Goal: Task Accomplishment & Management: Use online tool/utility

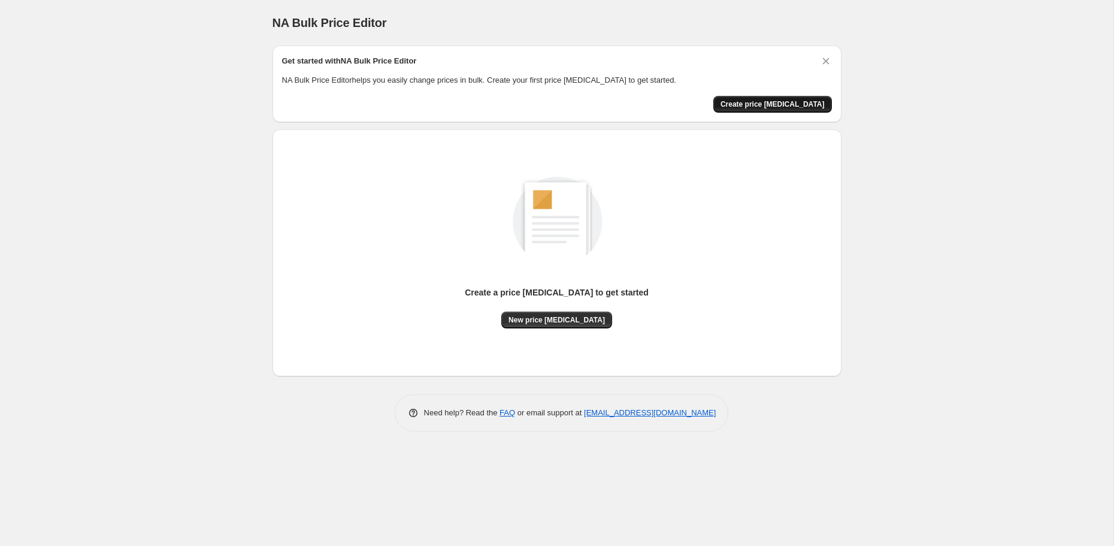
click at [758, 105] on span "Create price [MEDICAL_DATA]" at bounding box center [773, 104] width 104 height 10
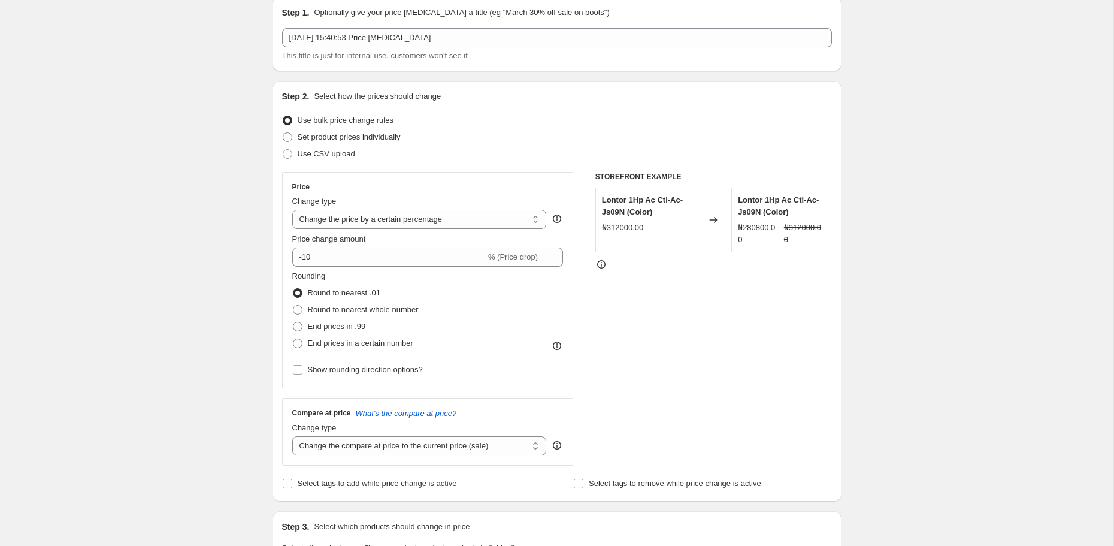
scroll to position [49, 0]
click at [423, 220] on select "Change the price to a certain amount Change the price by a certain amount Chang…" at bounding box center [419, 218] width 255 height 19
select select "to"
click at [292, 209] on select "Change the price to a certain amount Change the price by a certain amount Chang…" at bounding box center [419, 218] width 255 height 19
type input "80.00"
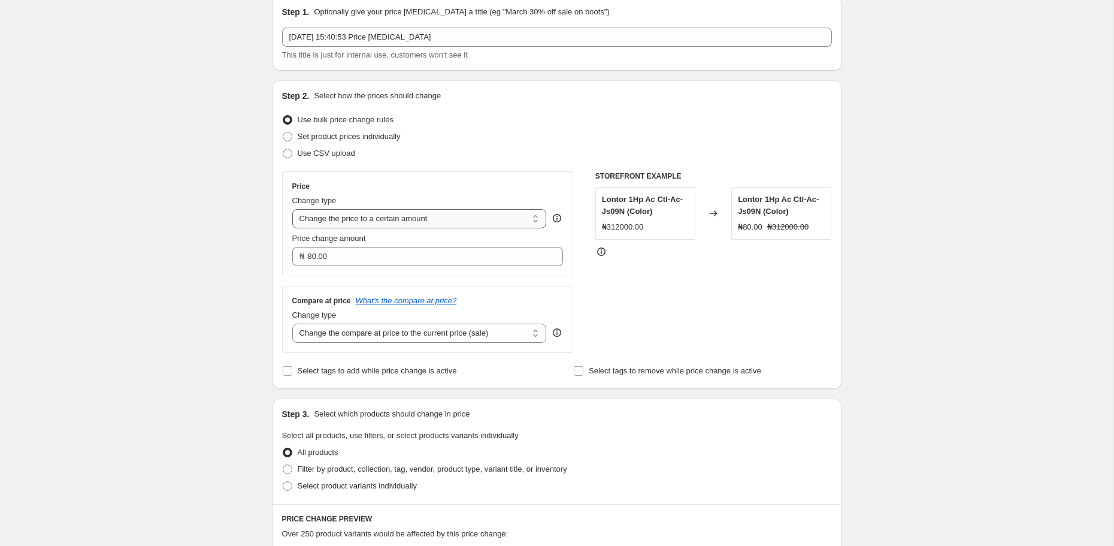
click at [430, 223] on select "Change the price to a certain amount Change the price by a certain amount Chang…" at bounding box center [419, 218] width 255 height 19
select select "by"
click at [292, 209] on select "Change the price to a certain amount Change the price by a certain amount Chang…" at bounding box center [419, 218] width 255 height 19
type input "-10.00"
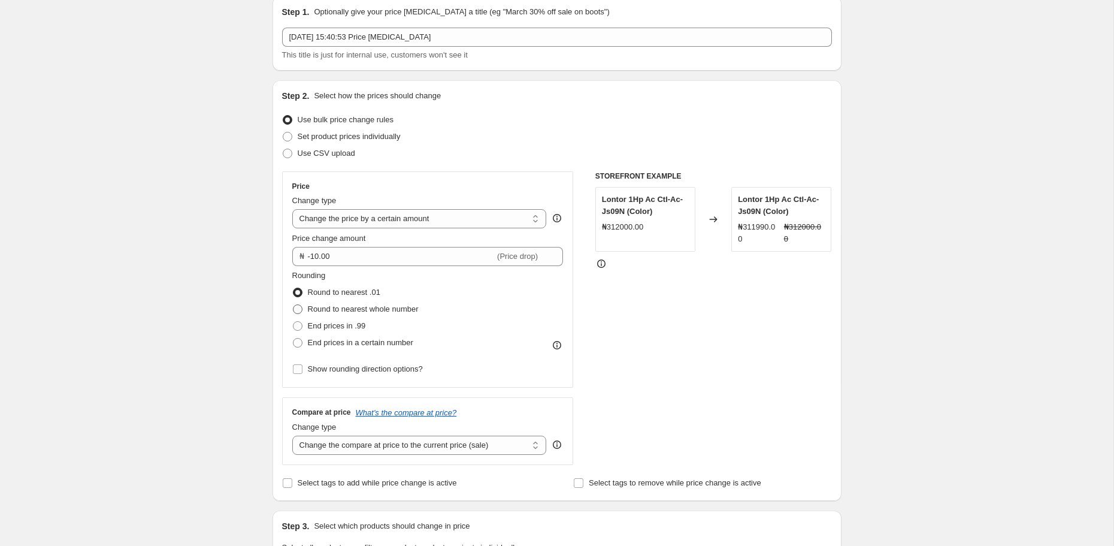
click at [358, 313] on span "Round to nearest whole number" at bounding box center [363, 308] width 111 height 9
click at [294, 305] on input "Round to nearest whole number" at bounding box center [293, 304] width 1 height 1
radio input "true"
click at [358, 367] on span "Show rounding direction options?" at bounding box center [365, 368] width 115 height 9
click at [302, 367] on input "Show rounding direction options?" at bounding box center [298, 369] width 10 height 10
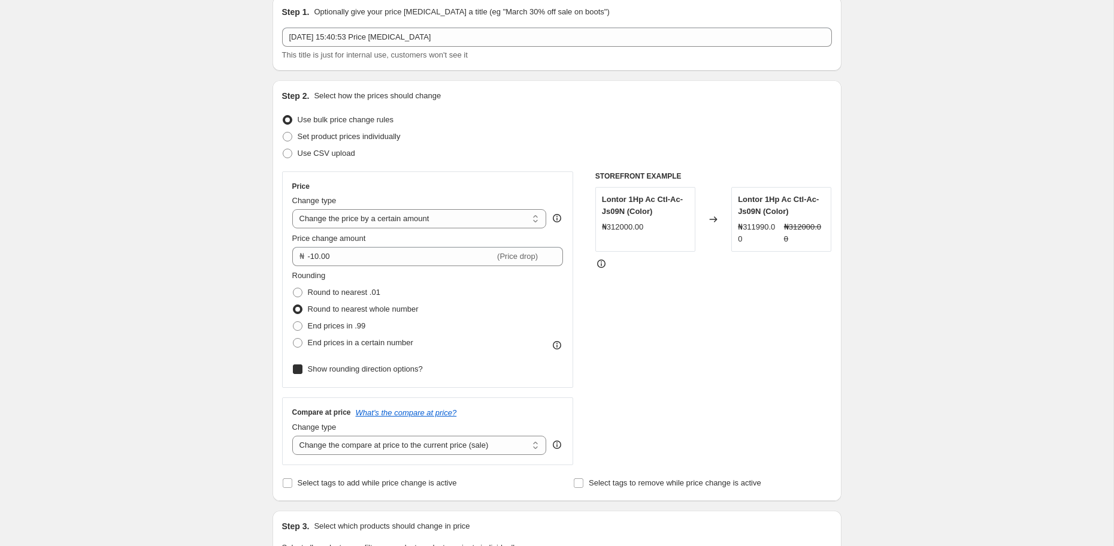
checkbox input "true"
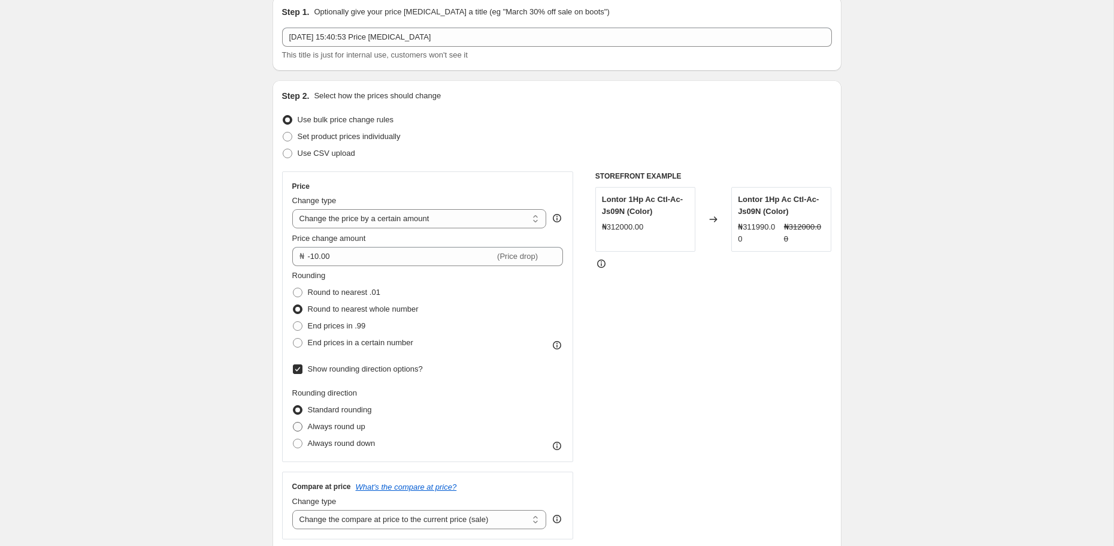
click at [346, 422] on span "Always round up" at bounding box center [337, 426] width 58 height 9
click at [294, 422] on input "Always round up" at bounding box center [293, 422] width 1 height 1
radio input "true"
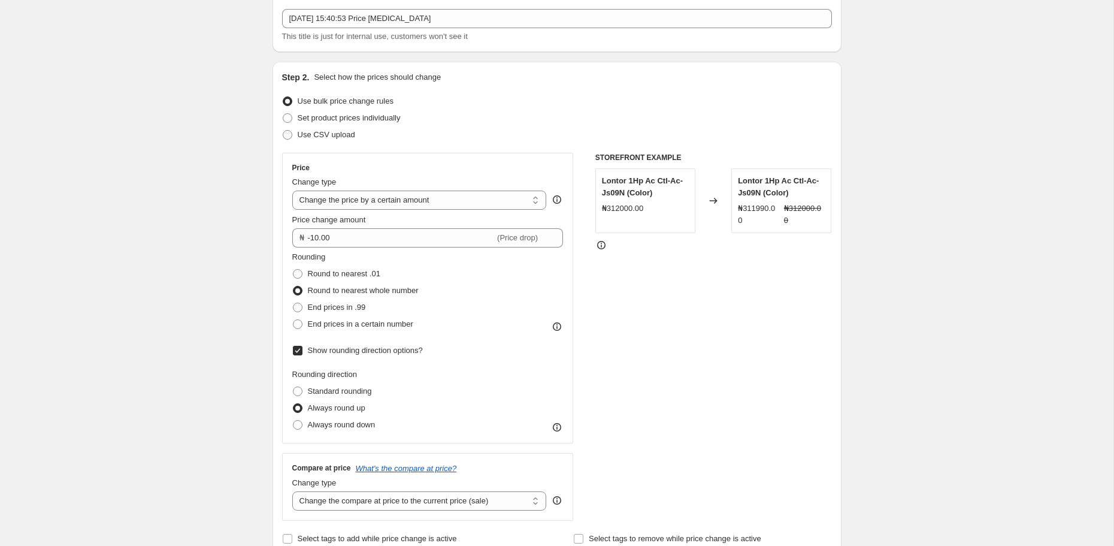
scroll to position [69, 0]
click at [558, 426] on icon at bounding box center [557, 426] width 12 height 12
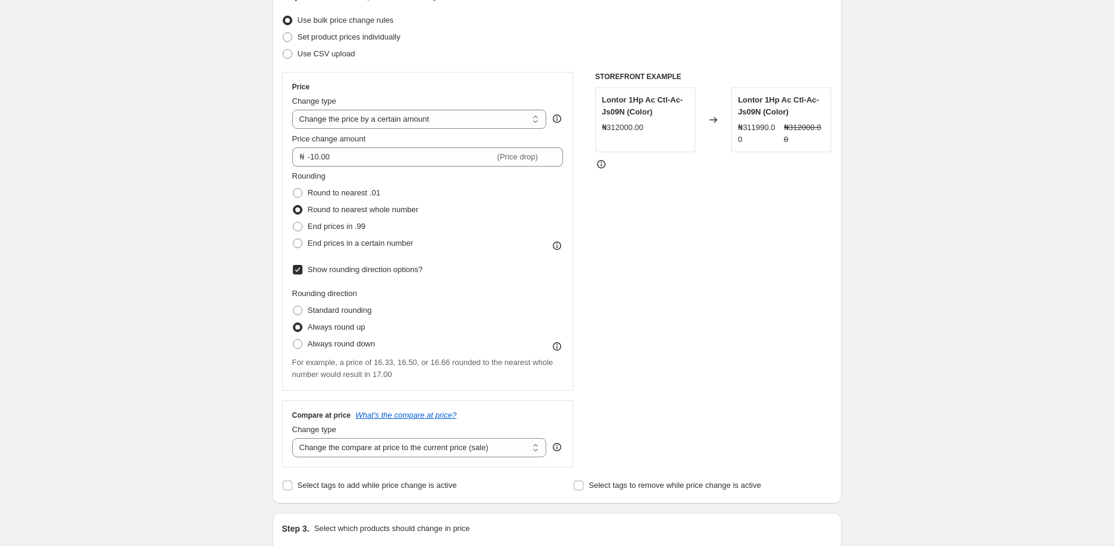
scroll to position [150, 0]
click at [352, 343] on span "Always round down" at bounding box center [342, 341] width 68 height 9
click at [294, 338] on input "Always round down" at bounding box center [293, 337] width 1 height 1
radio input "true"
click at [352, 329] on span "Always round up" at bounding box center [337, 325] width 58 height 12
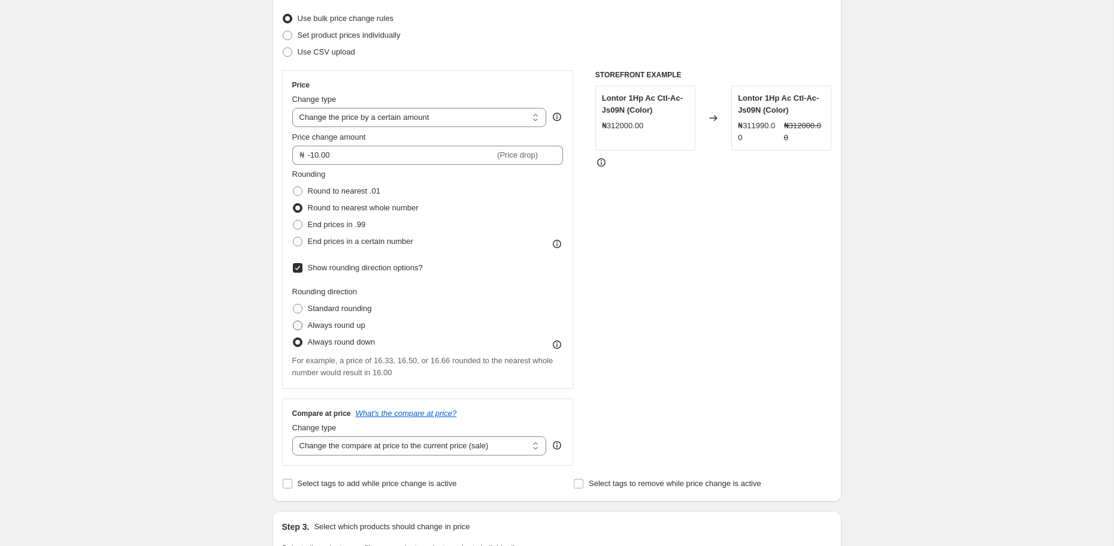
click at [294, 321] on input "Always round up" at bounding box center [293, 320] width 1 height 1
radio input "true"
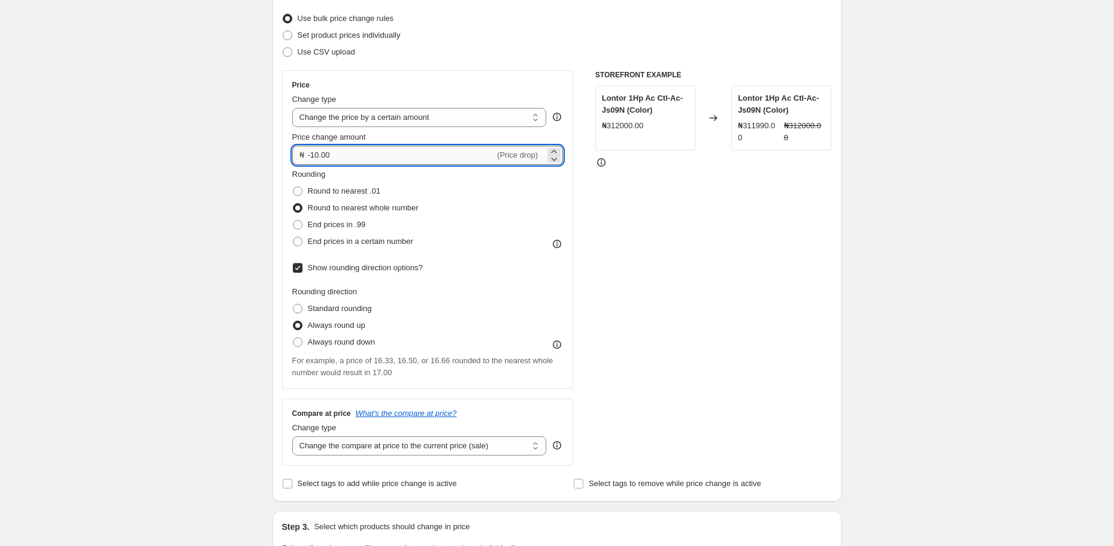
click at [371, 158] on input "-10.00" at bounding box center [401, 155] width 187 height 19
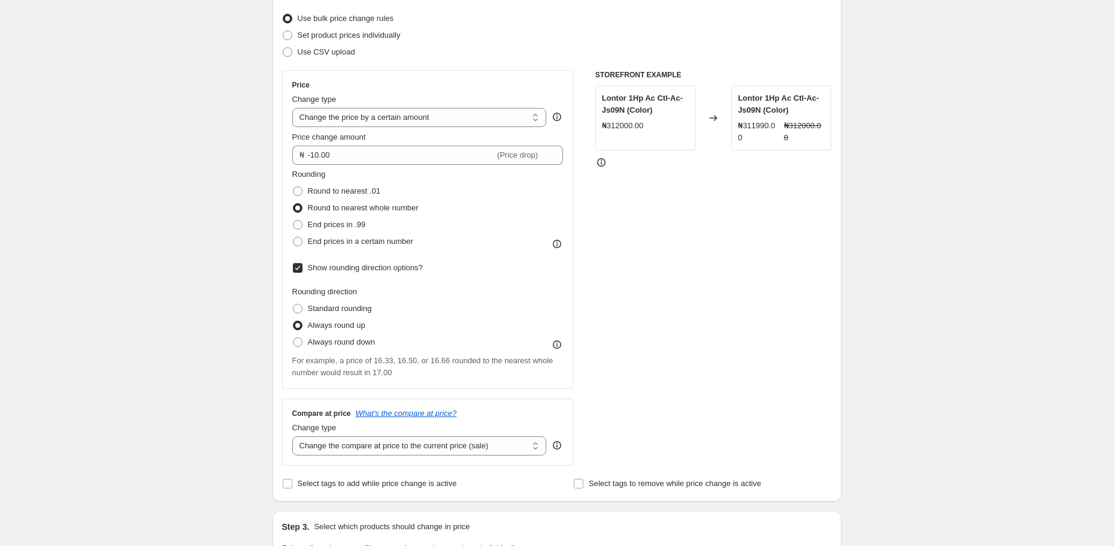
click at [259, 150] on div "Create new price change job. This page is ready Create new price change job Dra…" at bounding box center [557, 525] width 598 height 1350
click at [354, 128] on div "Price Change type Change the price to a certain amount Change the price by a ce…" at bounding box center [427, 229] width 271 height 298
click at [359, 116] on select "Change the price to a certain amount Change the price by a certain amount Chang…" at bounding box center [419, 117] width 255 height 19
select select "percentage"
click at [292, 108] on select "Change the price to a certain amount Change the price by a certain amount Chang…" at bounding box center [419, 117] width 255 height 19
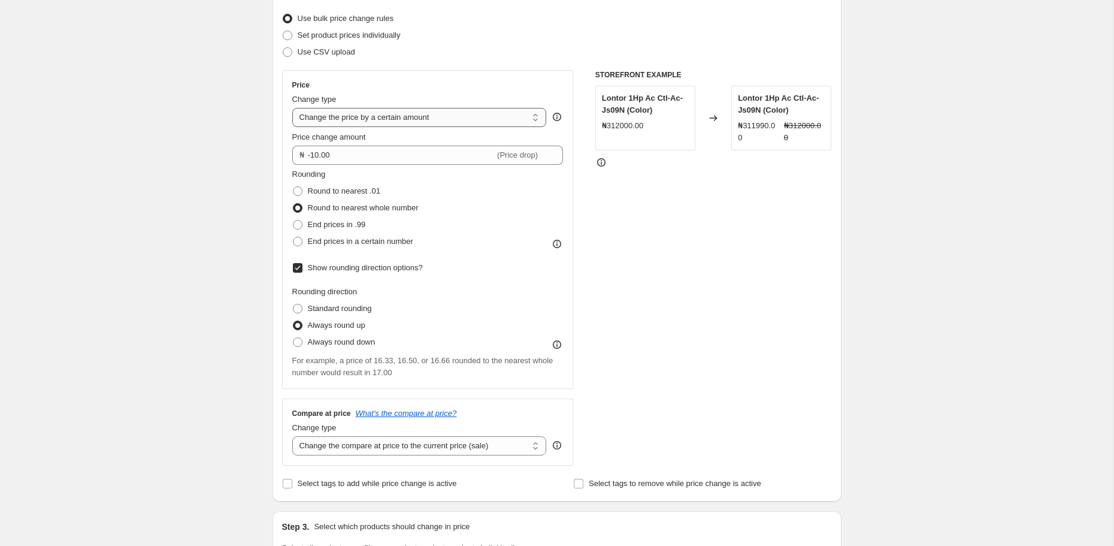
type input "-15"
click at [362, 116] on select "Change the price to a certain amount Change the price by a certain amount Chang…" at bounding box center [419, 117] width 255 height 19
click at [292, 108] on select "Change the price to a certain amount Change the price by a certain amount Chang…" at bounding box center [419, 117] width 255 height 19
click at [362, 116] on select "Change the price to a certain amount Change the price by a certain amount Chang…" at bounding box center [419, 117] width 255 height 19
select select "to"
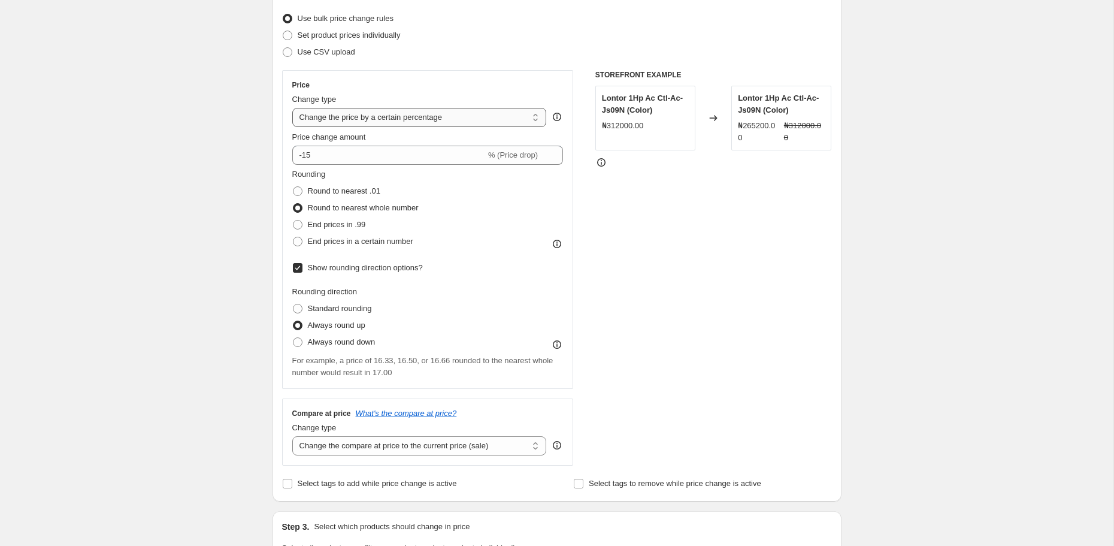
click at [292, 108] on select "Change the price to a certain amount Change the price by a certain amount Chang…" at bounding box center [419, 117] width 255 height 19
type input "80.00"
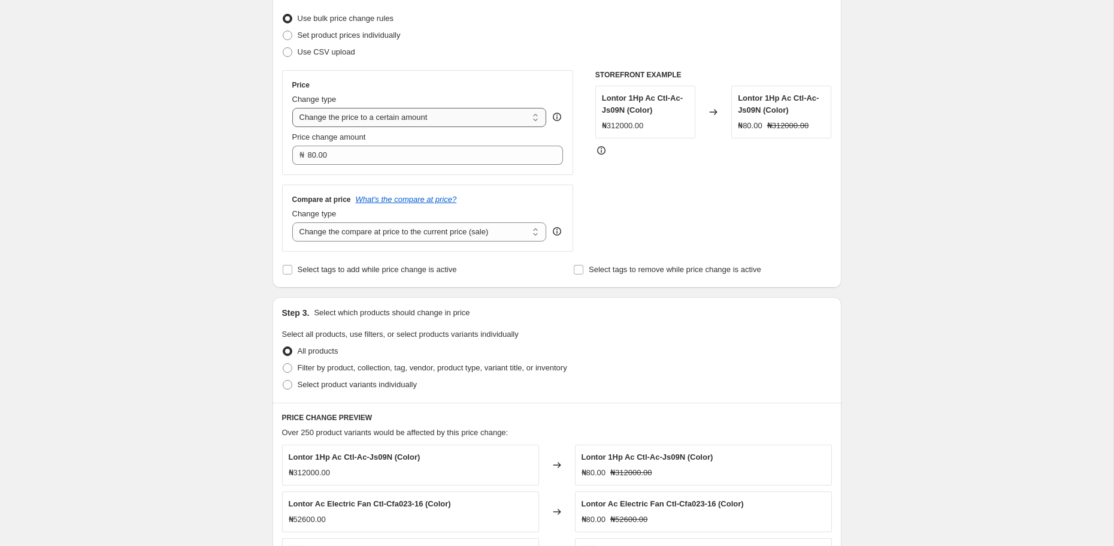
click at [365, 120] on select "Change the price to a certain amount Change the price by a certain amount Chang…" at bounding box center [419, 117] width 255 height 19
select select "by"
click at [292, 108] on select "Change the price to a certain amount Change the price by a certain amount Chang…" at bounding box center [419, 117] width 255 height 19
type input "-10.00"
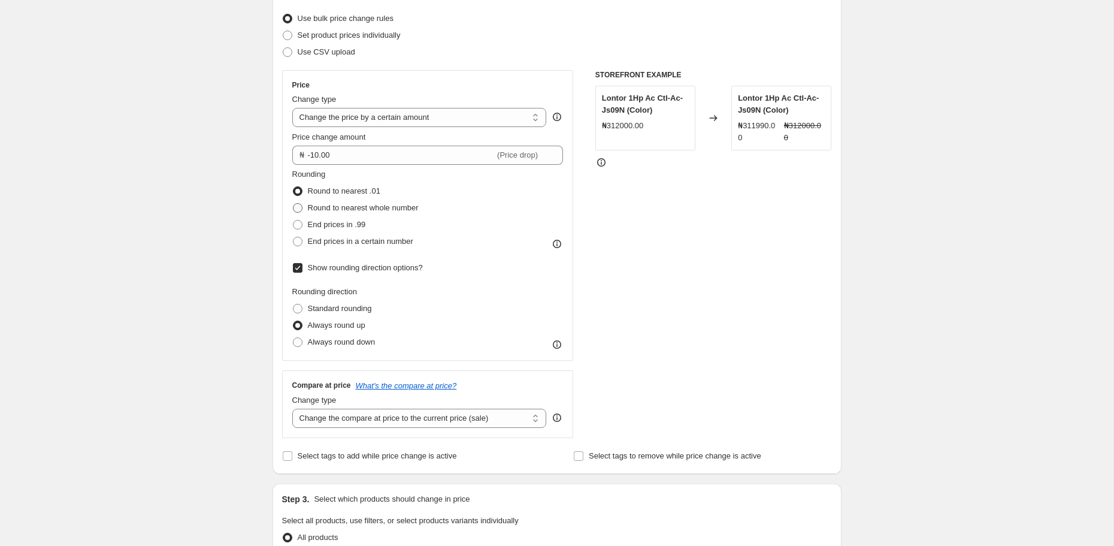
click at [349, 208] on span "Round to nearest whole number" at bounding box center [363, 207] width 111 height 9
click at [294, 204] on input "Round to nearest whole number" at bounding box center [293, 203] width 1 height 1
radio input "true"
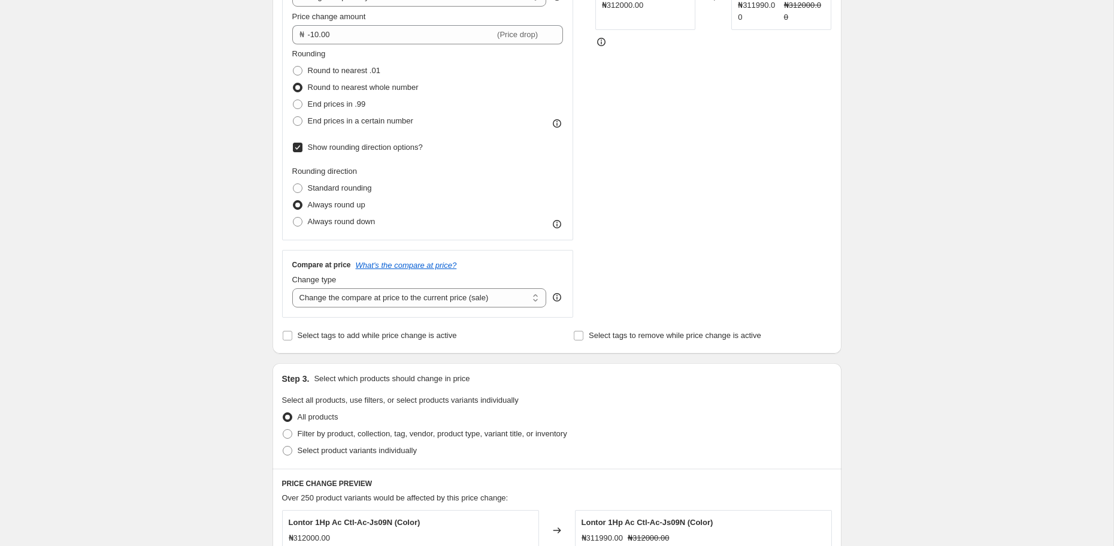
scroll to position [0, 0]
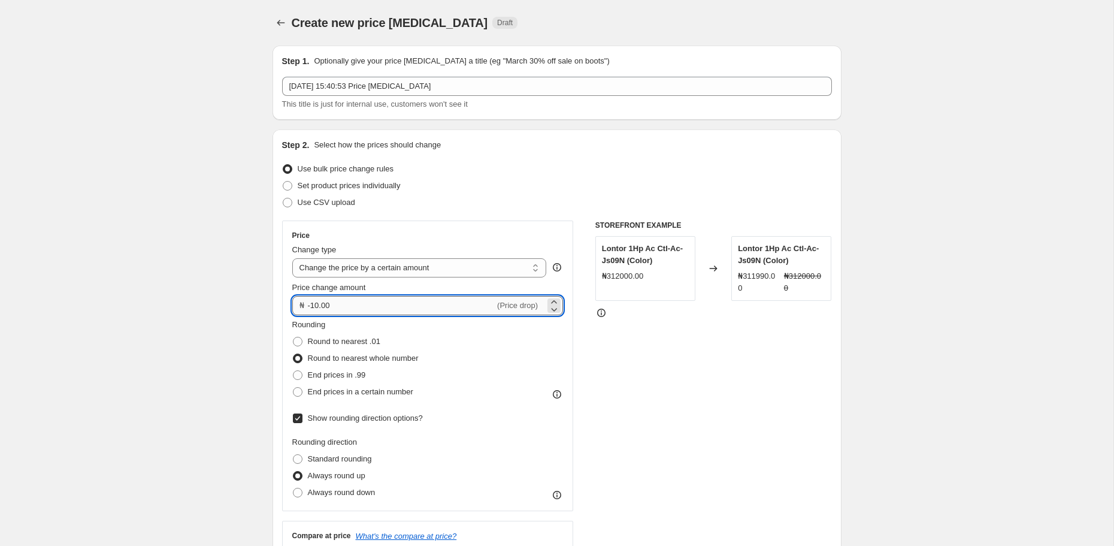
click at [473, 305] on input "-10.00" at bounding box center [401, 305] width 187 height 19
type input "-1"
type input "0.00"
click at [713, 437] on div "STOREFRONT EXAMPLE Lontor 1Hp Ac Ctl-Ac-Js09N (Color) ₦312000.00 Changed to Lon…" at bounding box center [713, 404] width 237 height 368
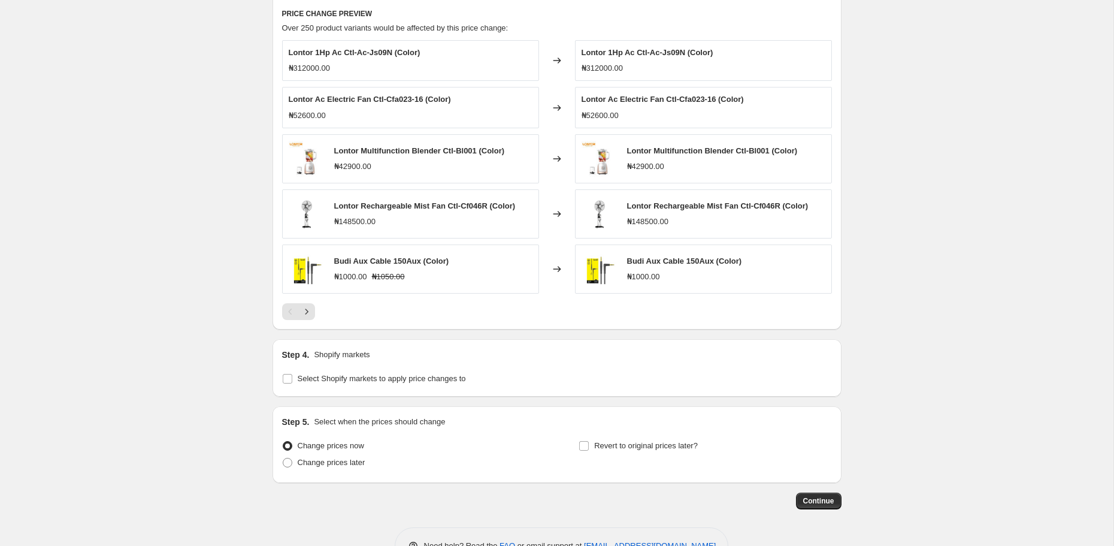
scroll to position [738, 0]
click at [312, 308] on icon "Next" at bounding box center [307, 314] width 12 height 12
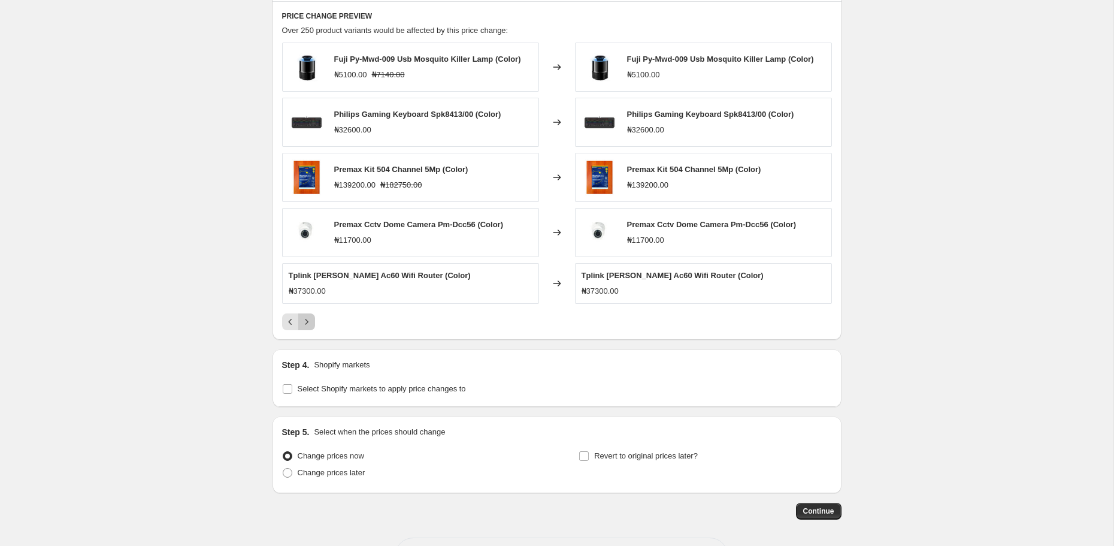
click at [312, 317] on icon "Next" at bounding box center [307, 322] width 12 height 12
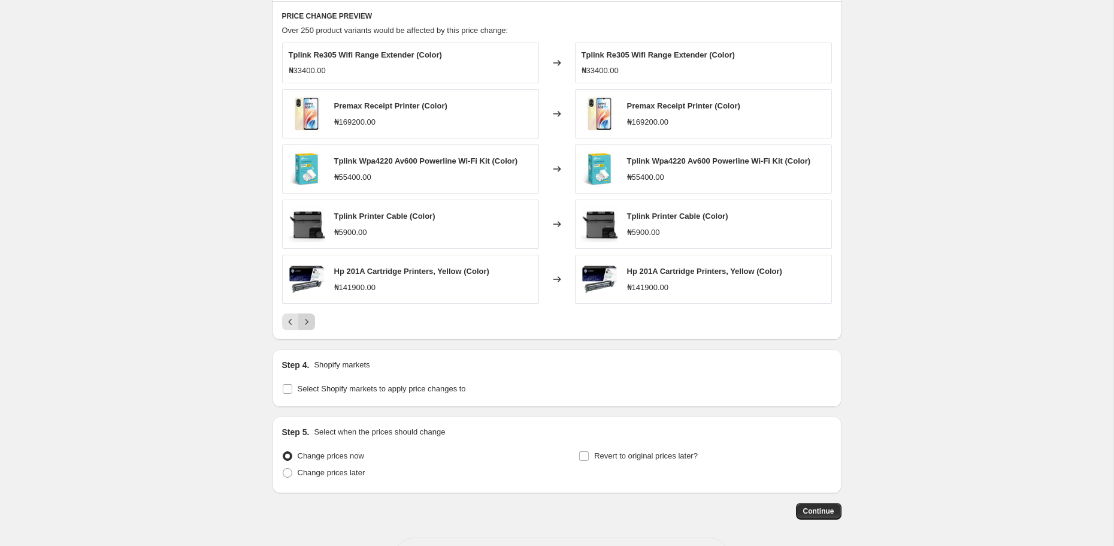
click at [312, 317] on icon "Next" at bounding box center [307, 322] width 12 height 12
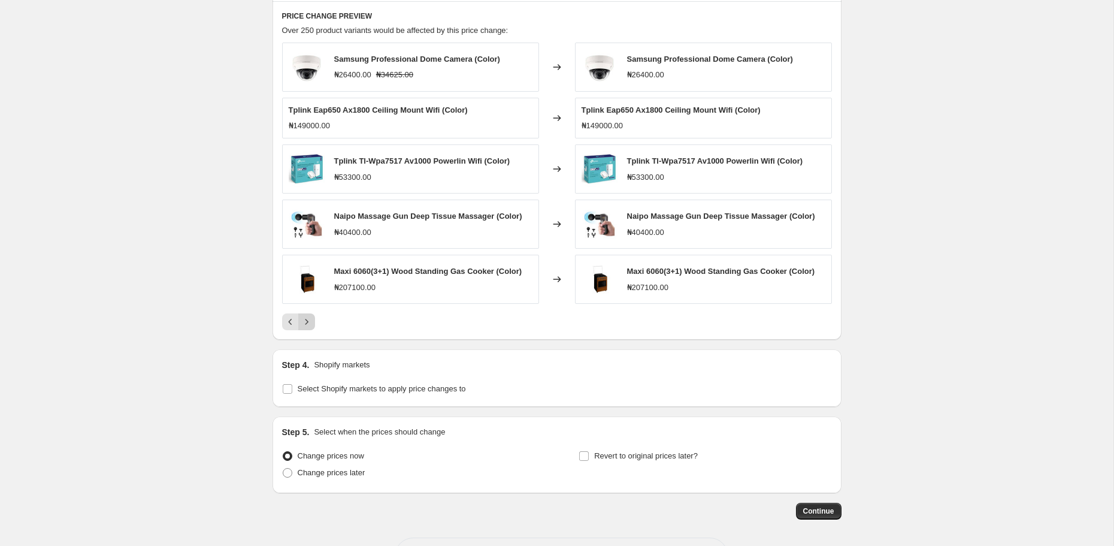
click at [312, 317] on icon "Next" at bounding box center [307, 322] width 12 height 12
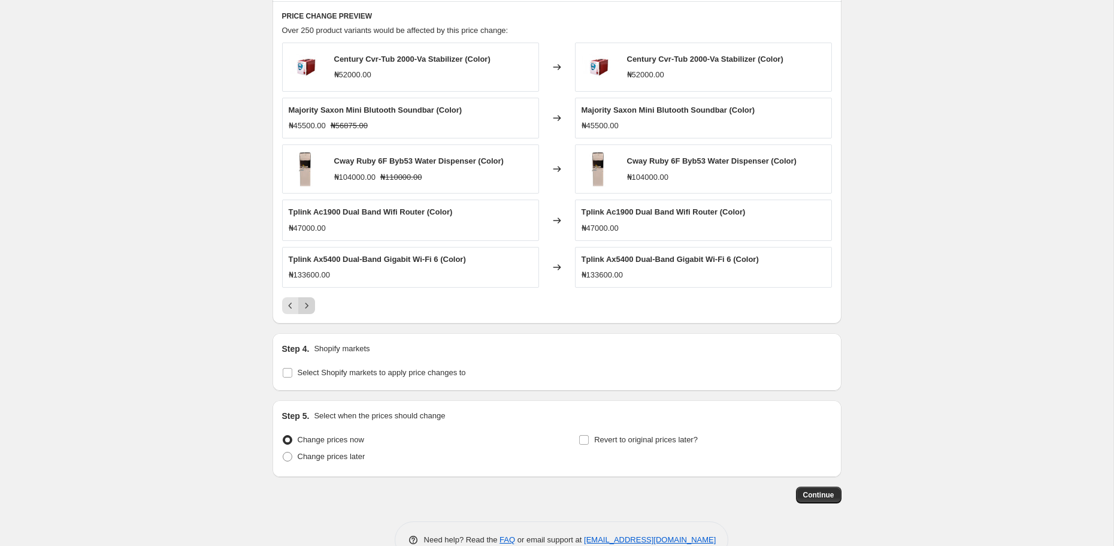
click at [309, 300] on icon "Next" at bounding box center [307, 306] width 12 height 12
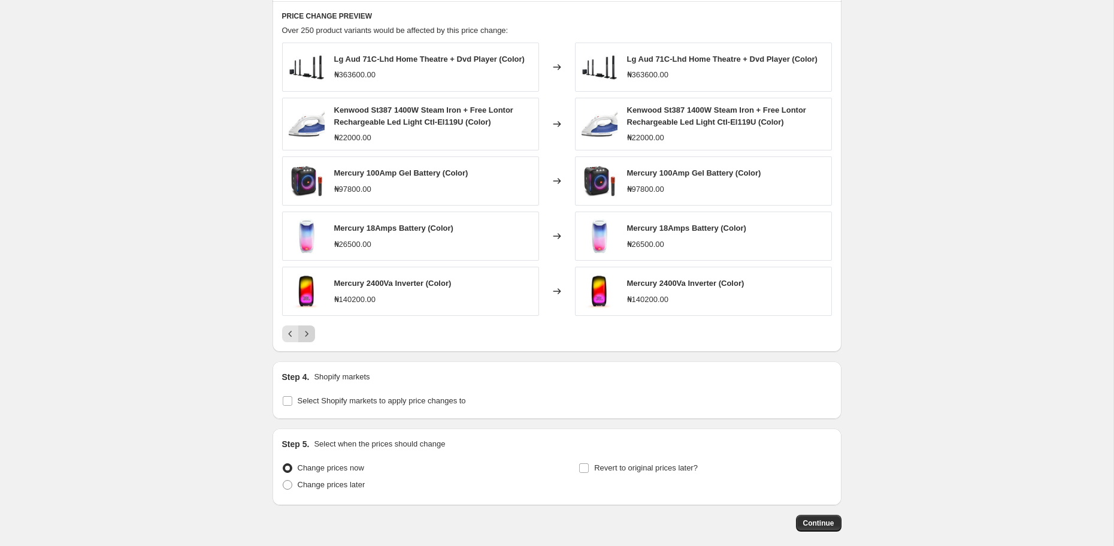
click at [312, 328] on icon "Next" at bounding box center [307, 334] width 12 height 12
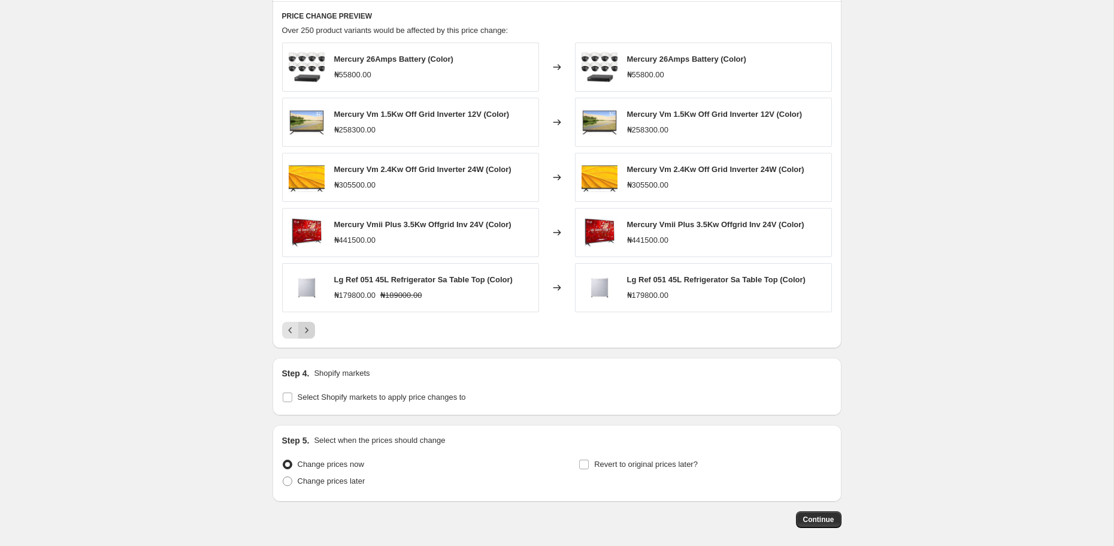
click at [312, 325] on icon "Next" at bounding box center [307, 330] width 12 height 12
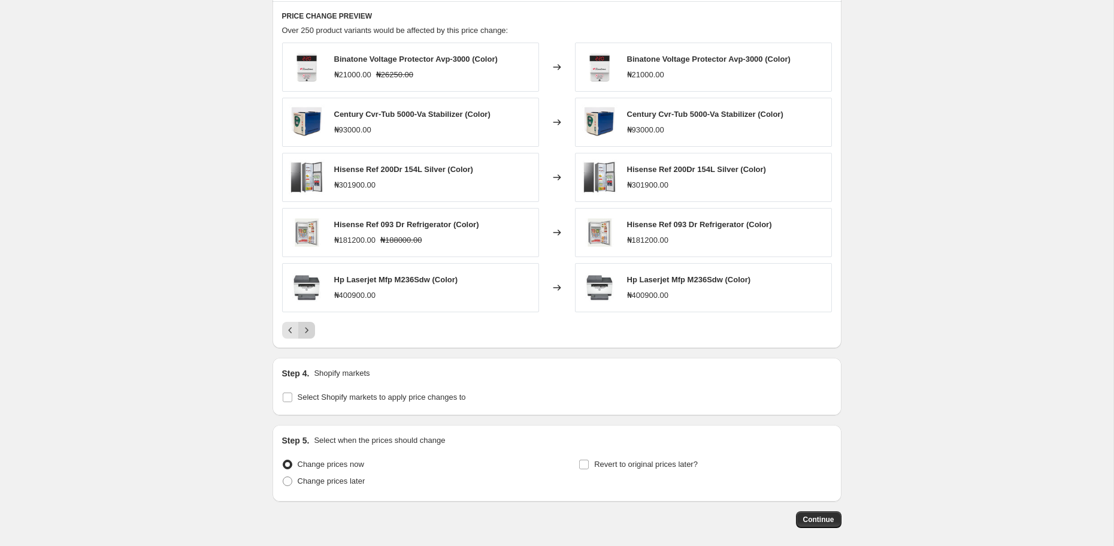
click at [312, 325] on icon "Next" at bounding box center [307, 330] width 12 height 12
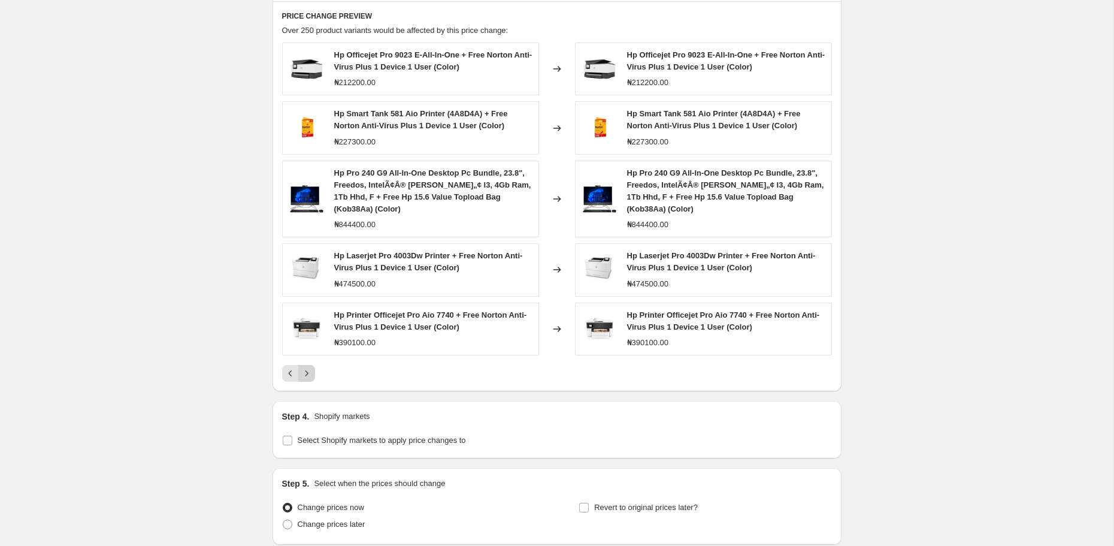
click at [312, 325] on img at bounding box center [307, 329] width 36 height 36
click at [311, 367] on icon "Next" at bounding box center [307, 373] width 12 height 12
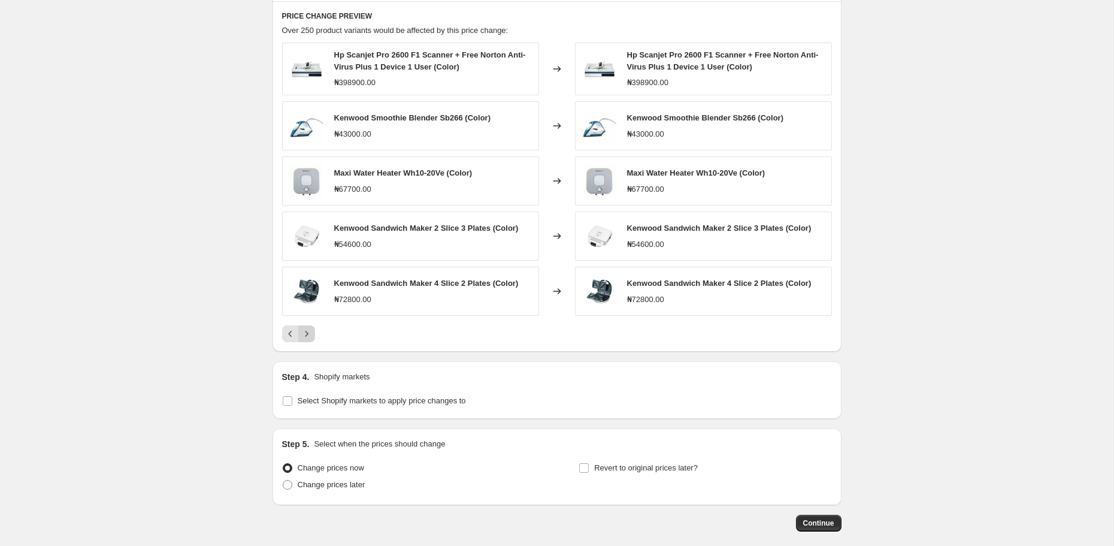
click at [308, 329] on icon "Next" at bounding box center [307, 334] width 12 height 12
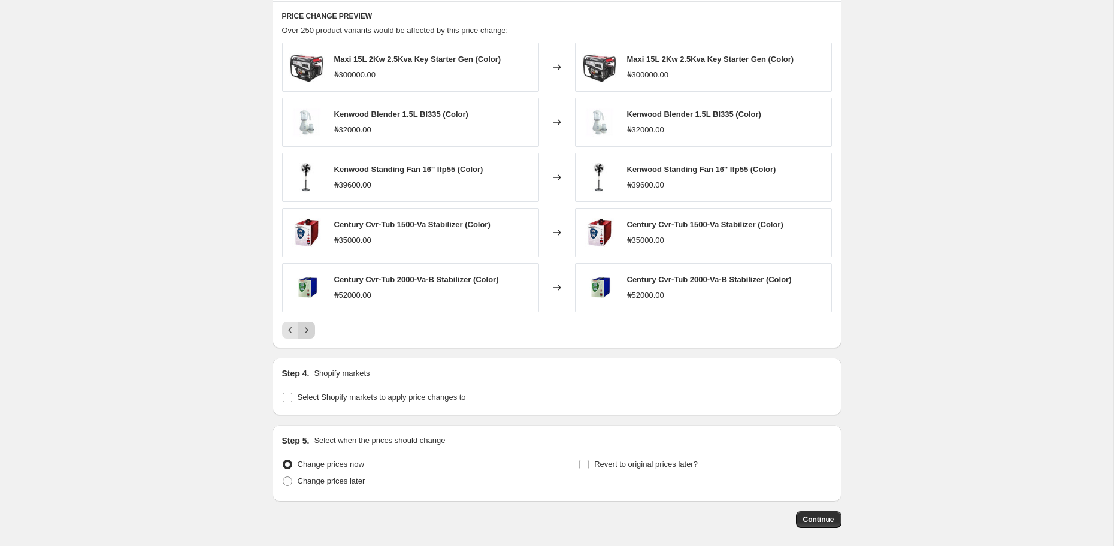
click at [308, 329] on icon "Next" at bounding box center [307, 330] width 12 height 12
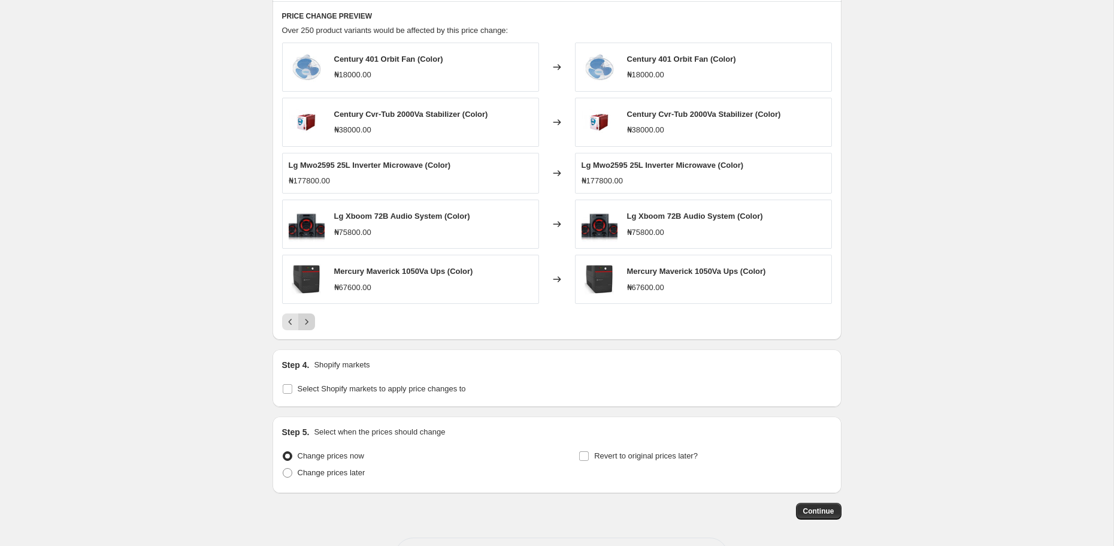
click at [308, 329] on div "PRICE CHANGE PREVIEW Over 250 product variants would be affected by this price …" at bounding box center [557, 170] width 569 height 339
click at [308, 316] on icon "Next" at bounding box center [307, 322] width 12 height 12
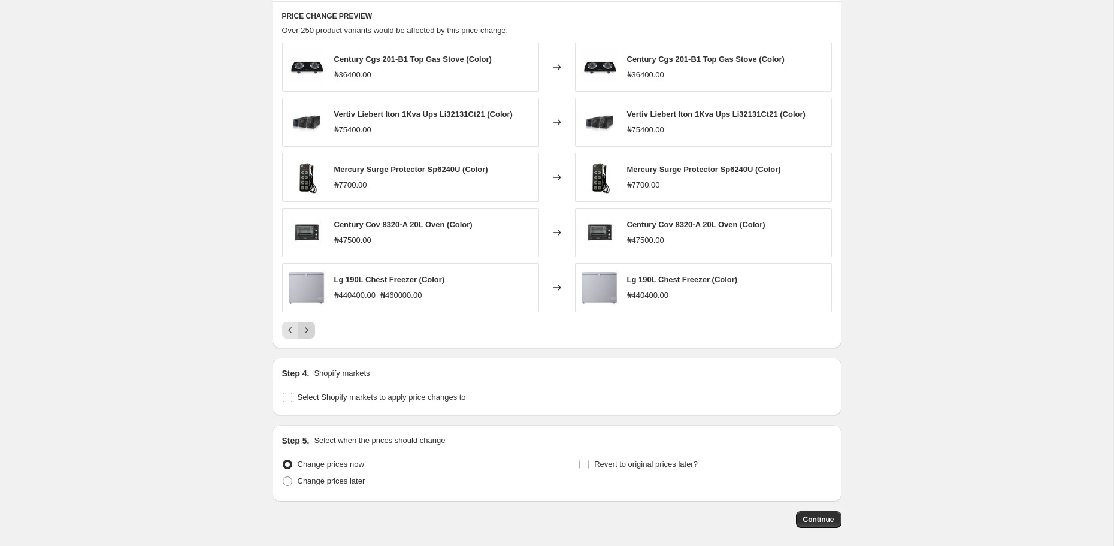
click at [308, 324] on icon "Next" at bounding box center [307, 330] width 12 height 12
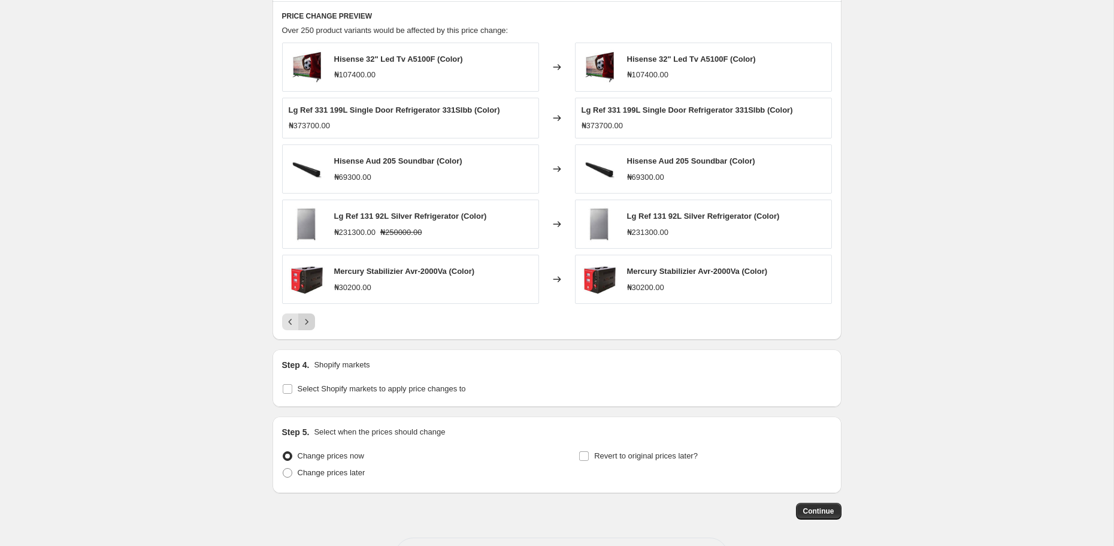
click at [308, 323] on icon "Next" at bounding box center [307, 322] width 12 height 12
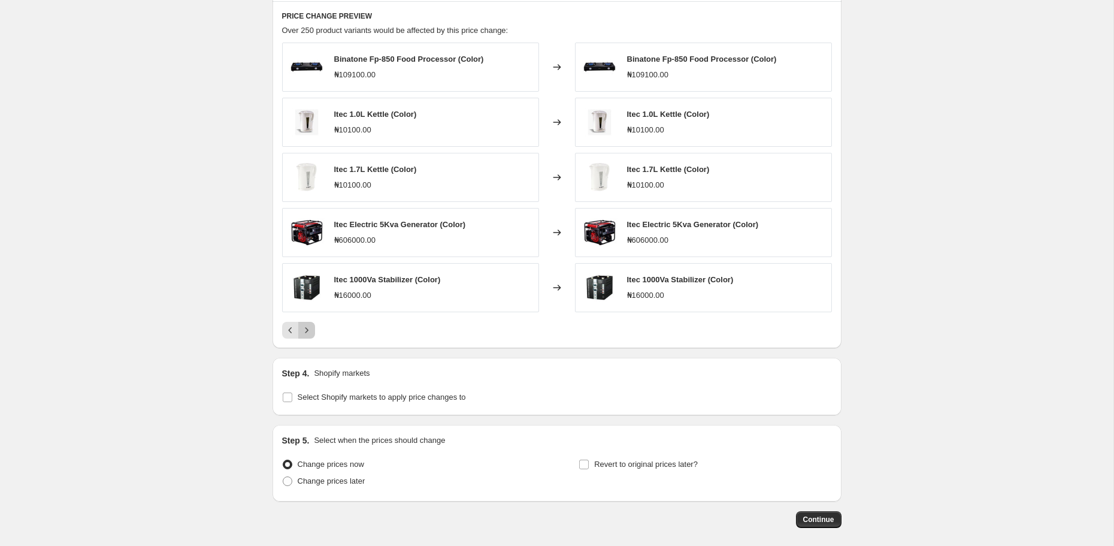
click at [308, 324] on icon "Next" at bounding box center [307, 330] width 12 height 12
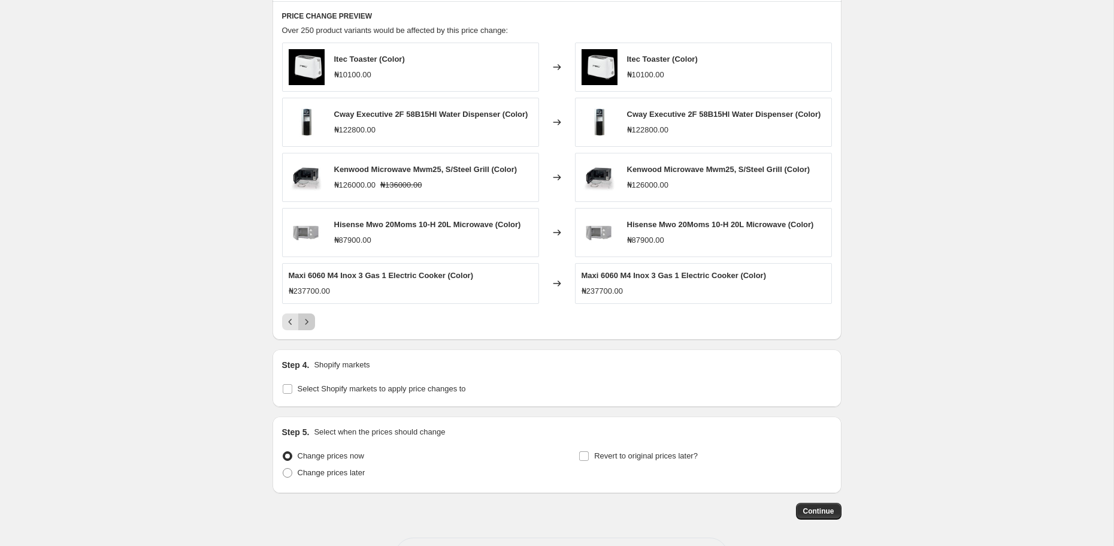
click at [308, 323] on icon "Next" at bounding box center [307, 322] width 12 height 12
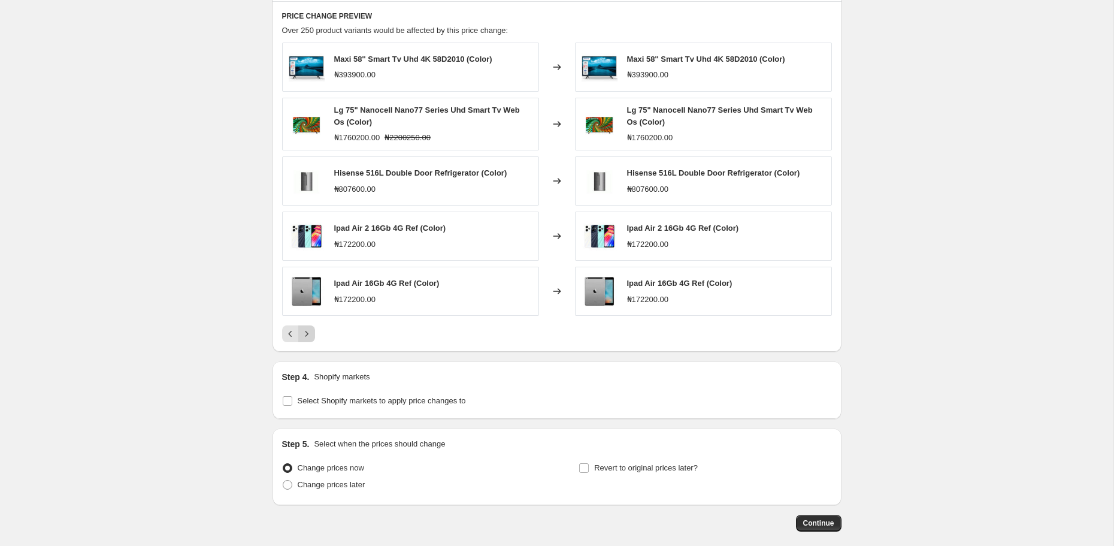
click at [308, 325] on button "Next" at bounding box center [306, 333] width 17 height 17
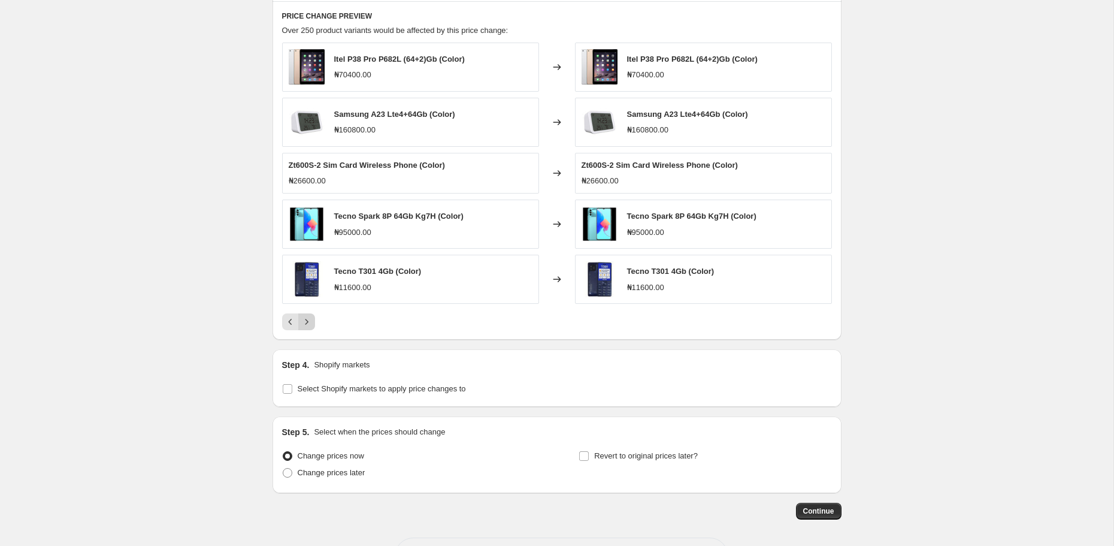
click at [308, 323] on icon "Next" at bounding box center [307, 322] width 12 height 12
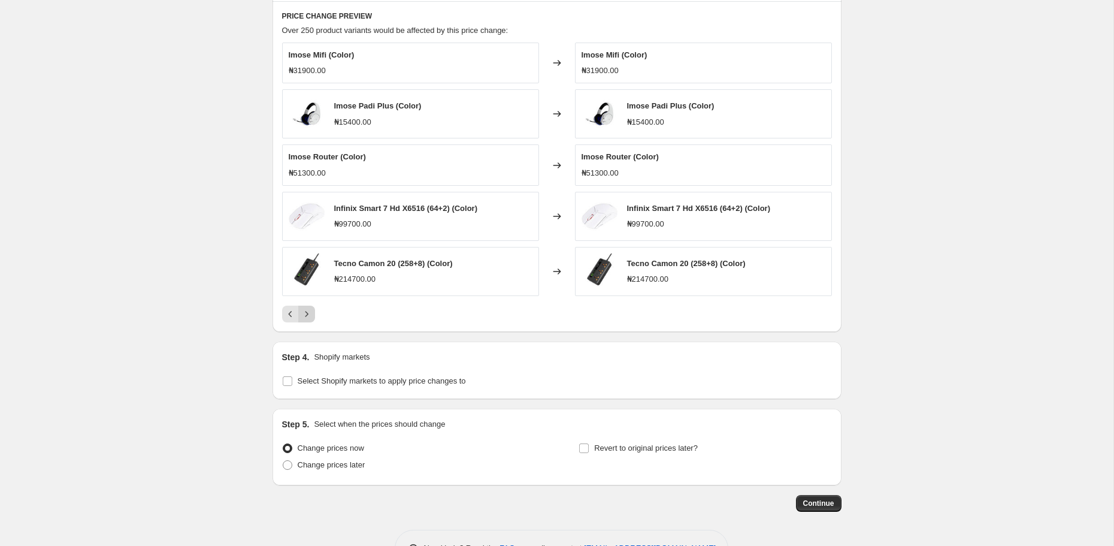
click at [308, 323] on div "PRICE CHANGE PREVIEW Over 250 product variants would be affected by this price …" at bounding box center [557, 166] width 569 height 331
click at [305, 311] on icon "Next" at bounding box center [307, 314] width 12 height 12
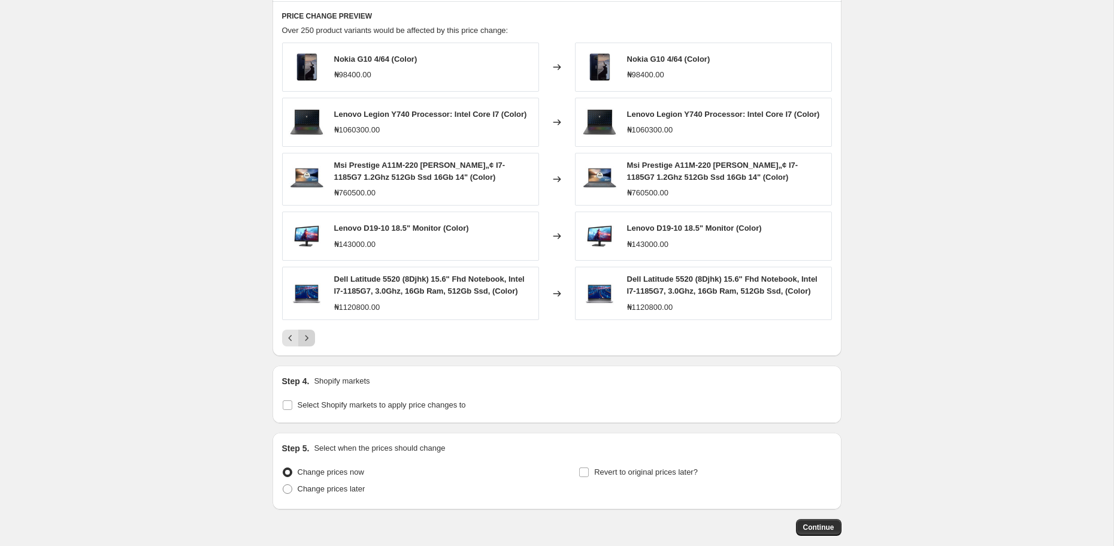
click at [306, 332] on icon "Next" at bounding box center [307, 338] width 12 height 12
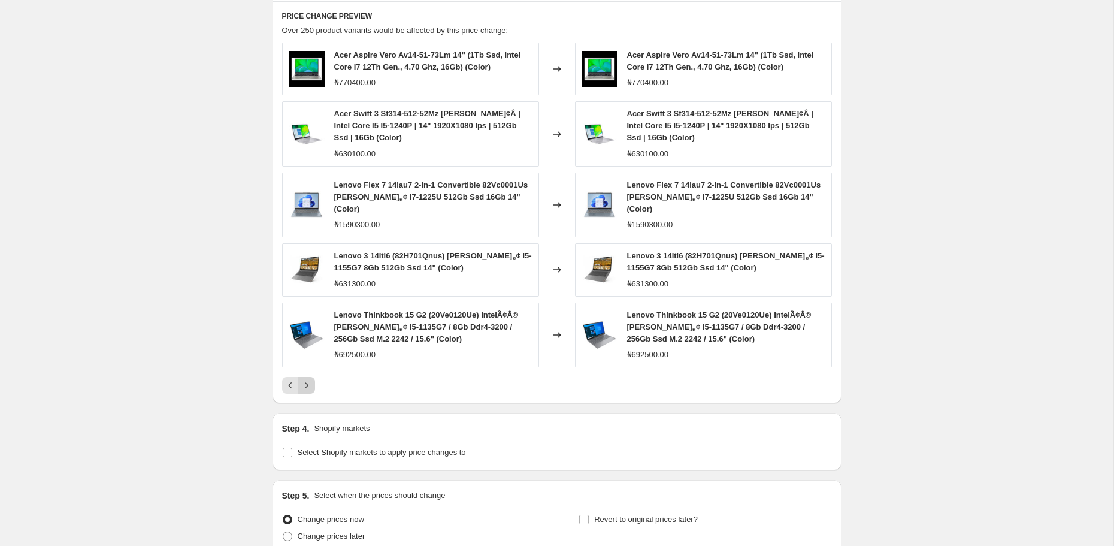
click at [307, 385] on icon "Next" at bounding box center [307, 385] width 12 height 12
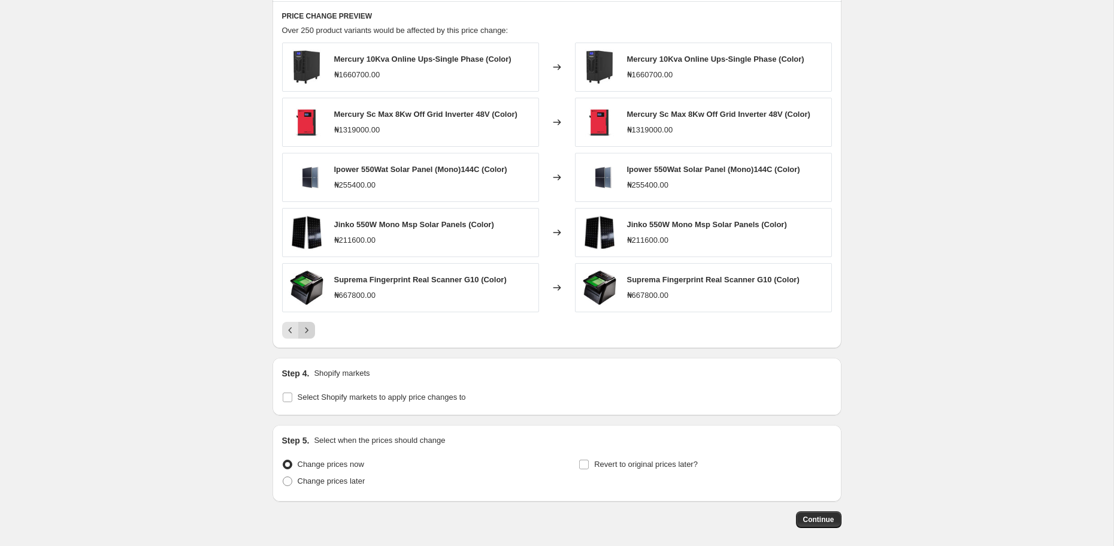
click at [302, 326] on icon "Next" at bounding box center [307, 330] width 12 height 12
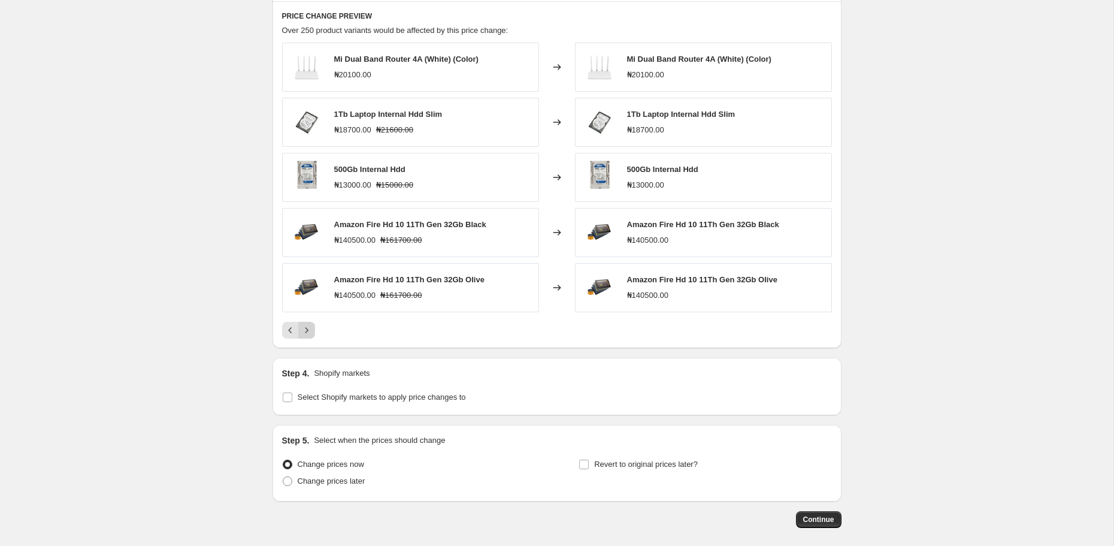
click at [304, 324] on icon "Next" at bounding box center [307, 330] width 12 height 12
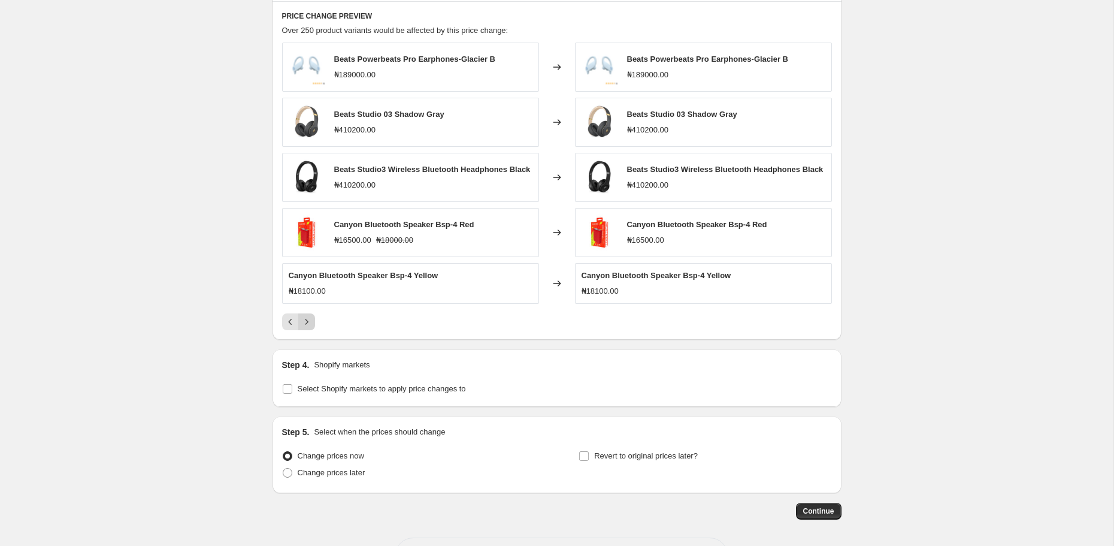
click at [304, 324] on icon "Next" at bounding box center [307, 322] width 12 height 12
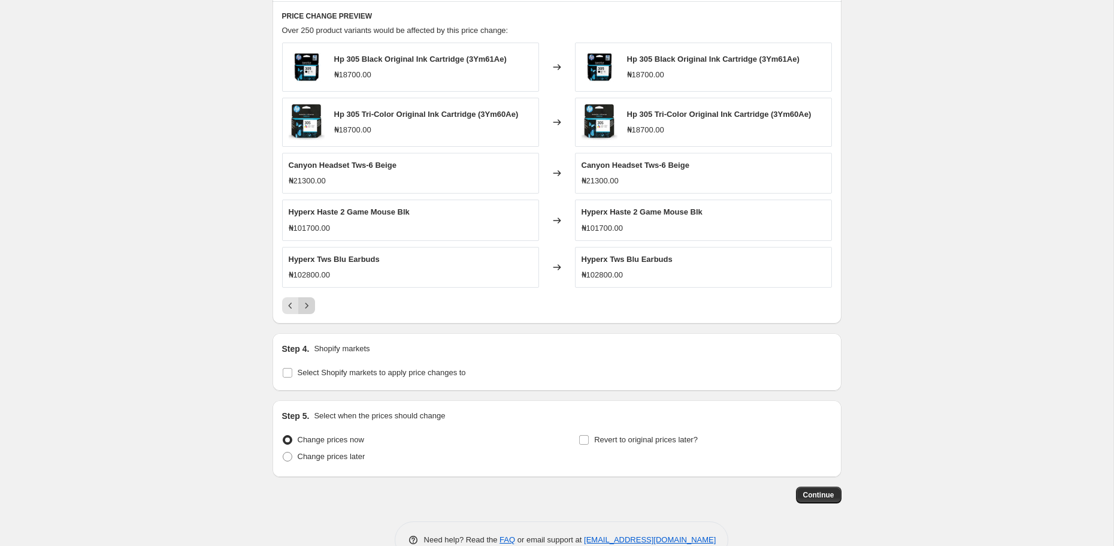
click at [303, 300] on icon "Next" at bounding box center [307, 306] width 12 height 12
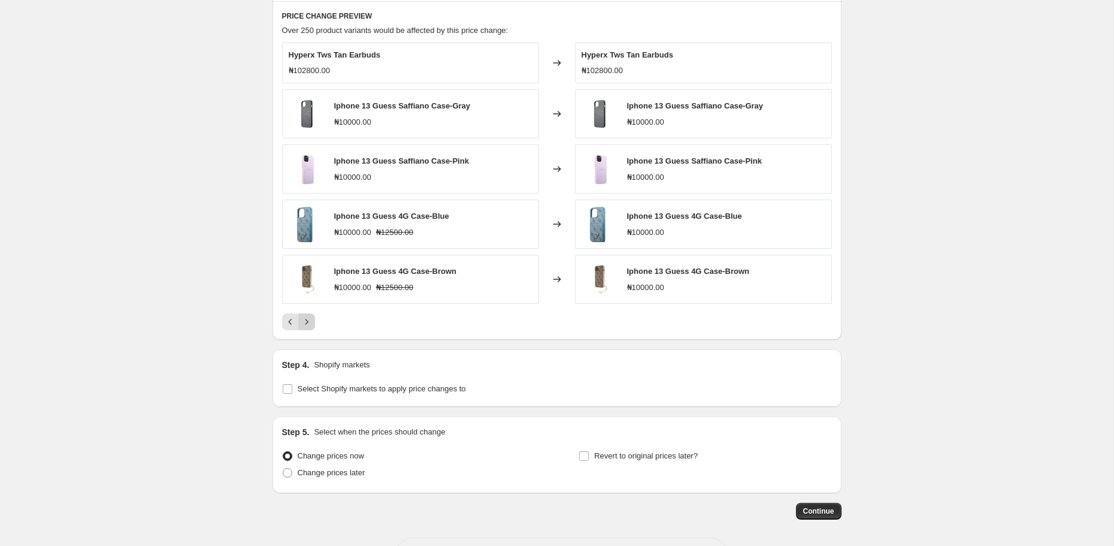
click at [303, 322] on icon "Next" at bounding box center [307, 322] width 12 height 12
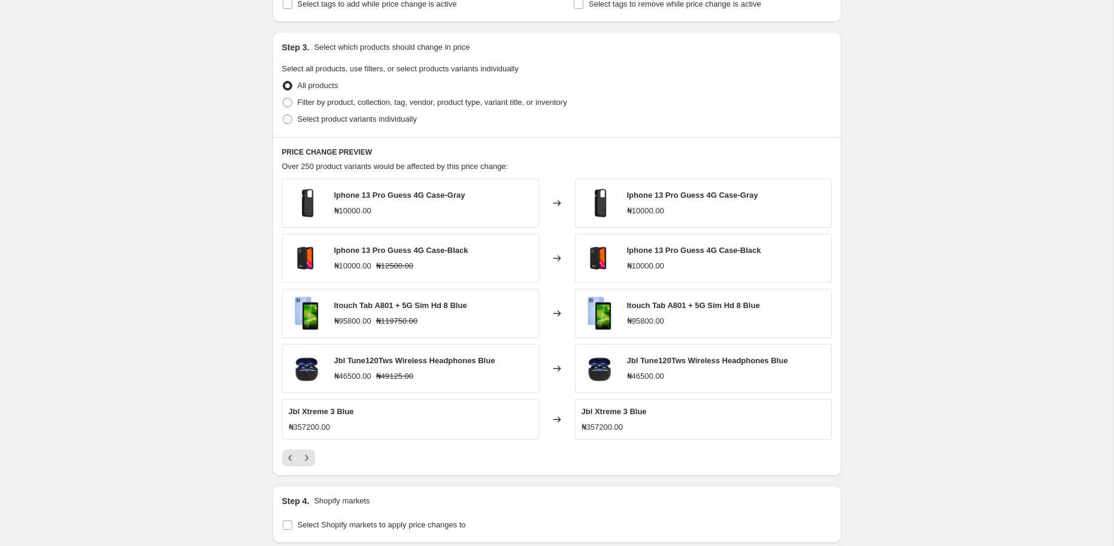
scroll to position [589, 0]
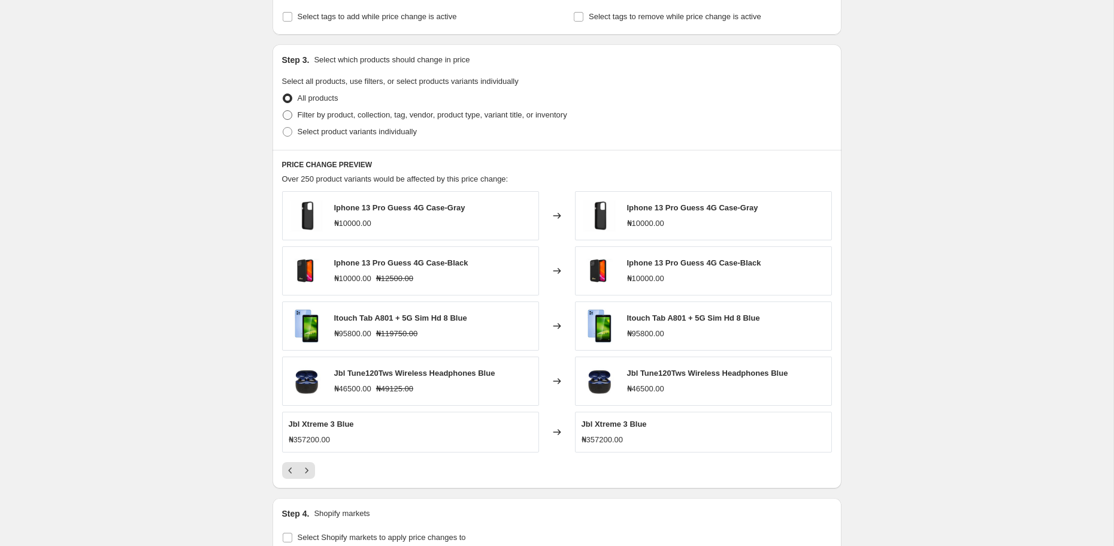
click at [300, 113] on span "Filter by product, collection, tag, vendor, product type, variant title, or inv…" at bounding box center [433, 114] width 270 height 9
click at [283, 111] on input "Filter by product, collection, tag, vendor, product type, variant title, or inv…" at bounding box center [283, 110] width 1 height 1
radio input "true"
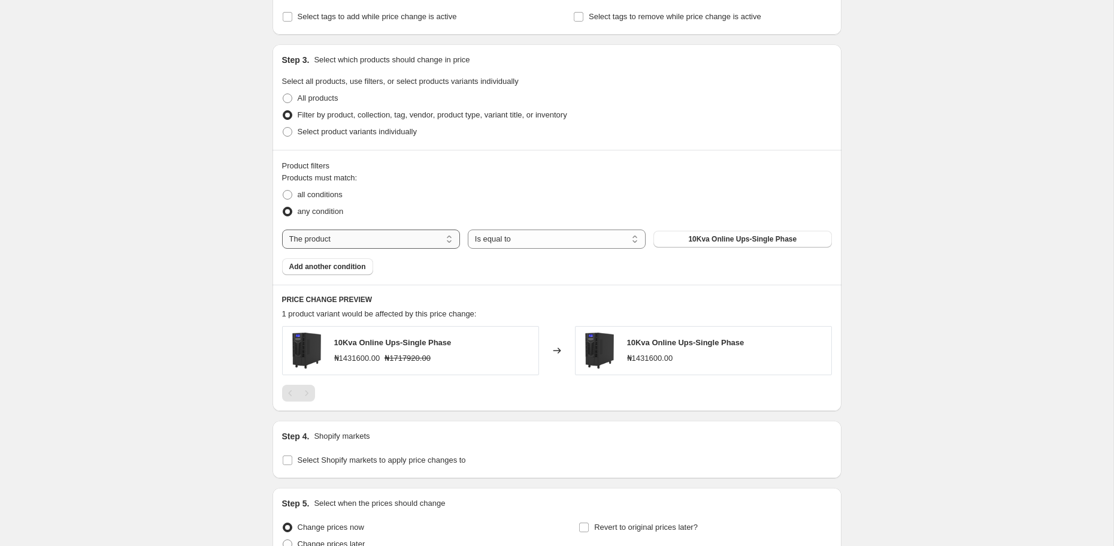
click at [346, 234] on select "The product The product's collection The product's tag The product's vendor The…" at bounding box center [371, 238] width 178 height 19
select select "collection"
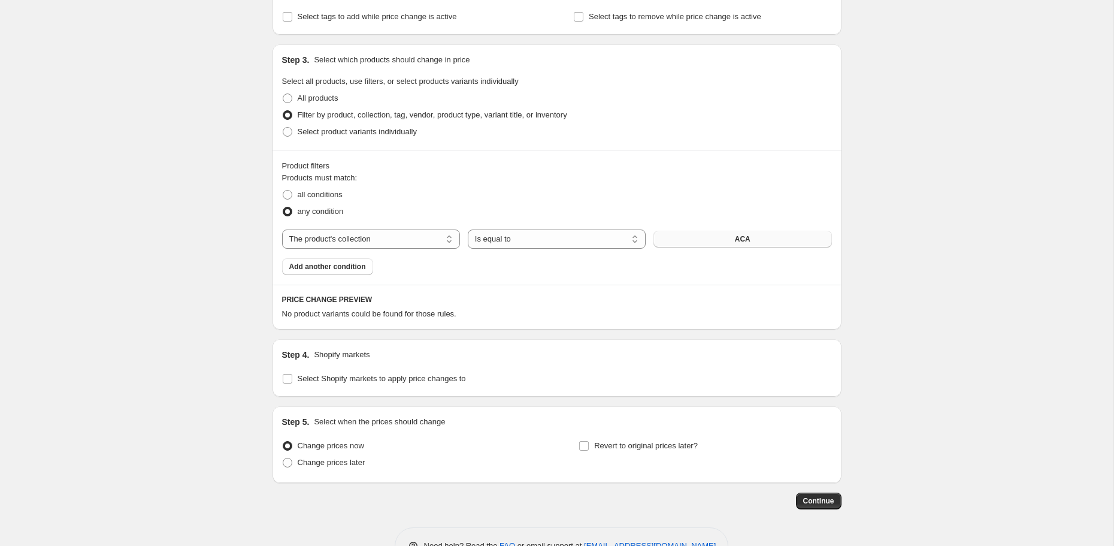
click at [755, 235] on button "ACA" at bounding box center [743, 239] width 178 height 17
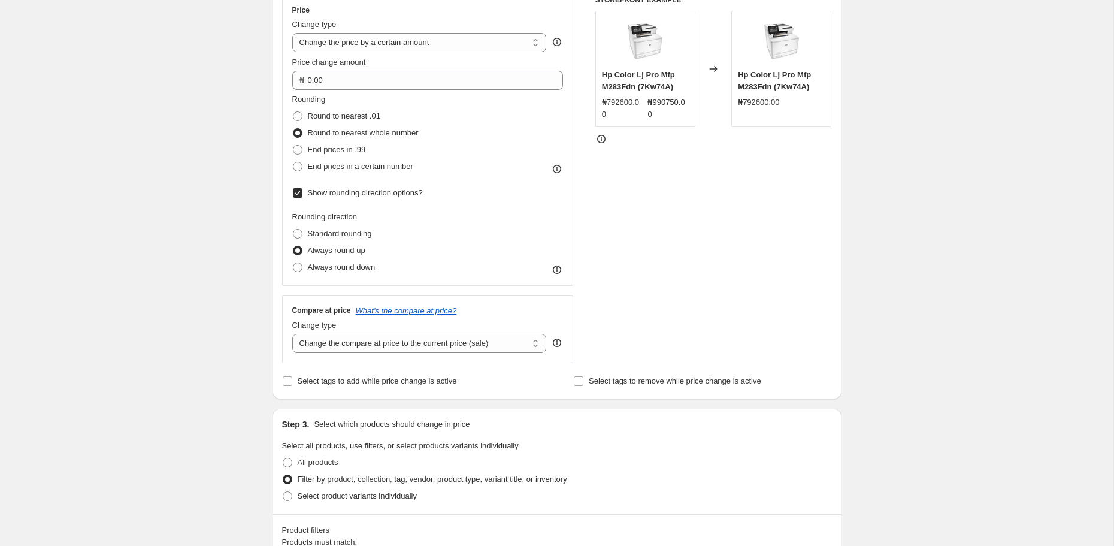
scroll to position [213, 0]
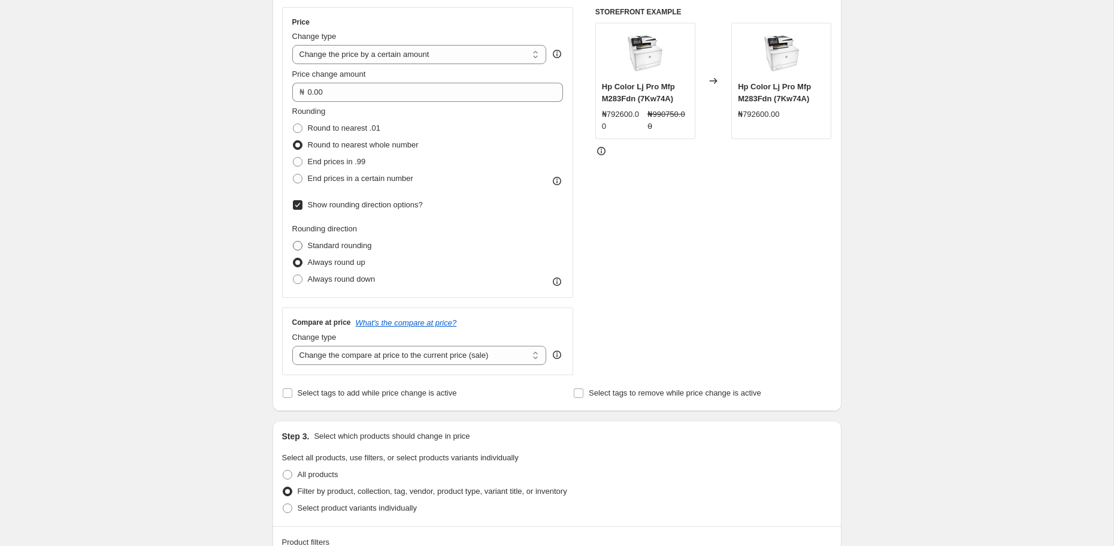
click at [298, 242] on span at bounding box center [298, 246] width 10 height 10
click at [294, 241] on input "Standard rounding" at bounding box center [293, 241] width 1 height 1
radio input "true"
click at [298, 264] on span at bounding box center [298, 263] width 10 height 10
click at [294, 258] on input "Always round up" at bounding box center [293, 258] width 1 height 1
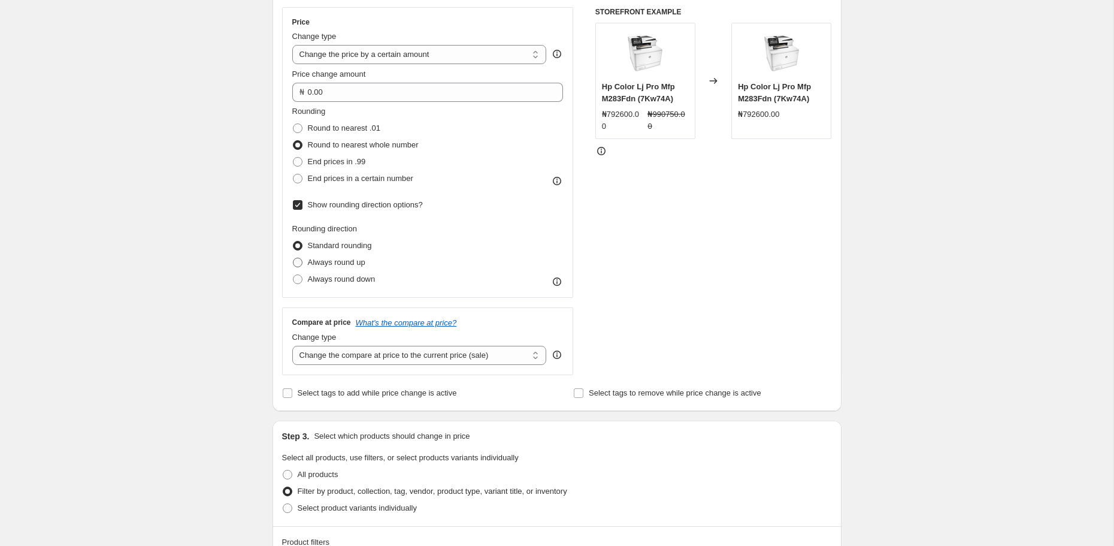
radio input "true"
click at [299, 248] on span at bounding box center [298, 246] width 10 height 10
click at [294, 241] on input "Standard rounding" at bounding box center [293, 241] width 1 height 1
radio input "true"
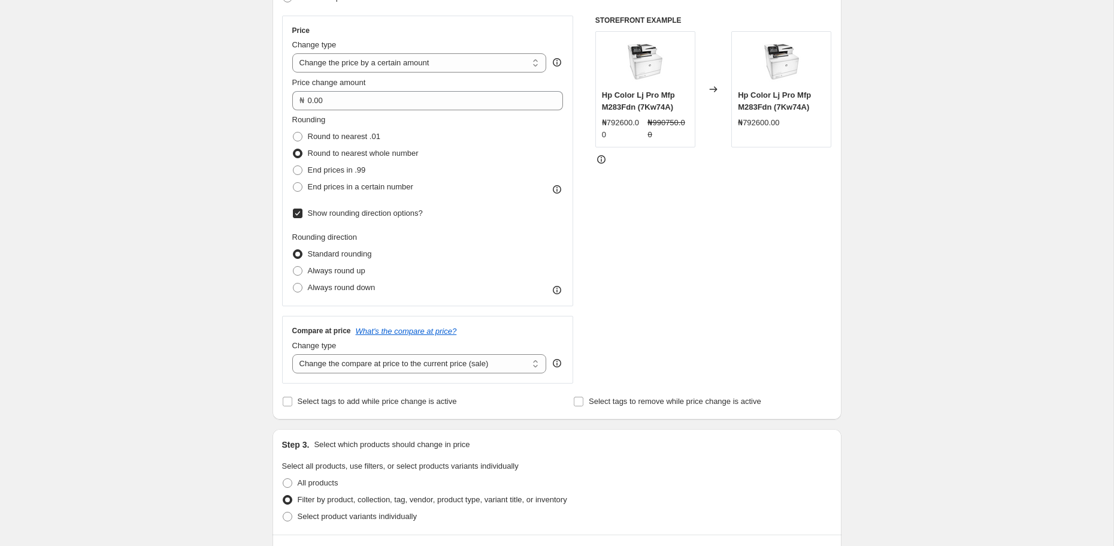
scroll to position [141, 0]
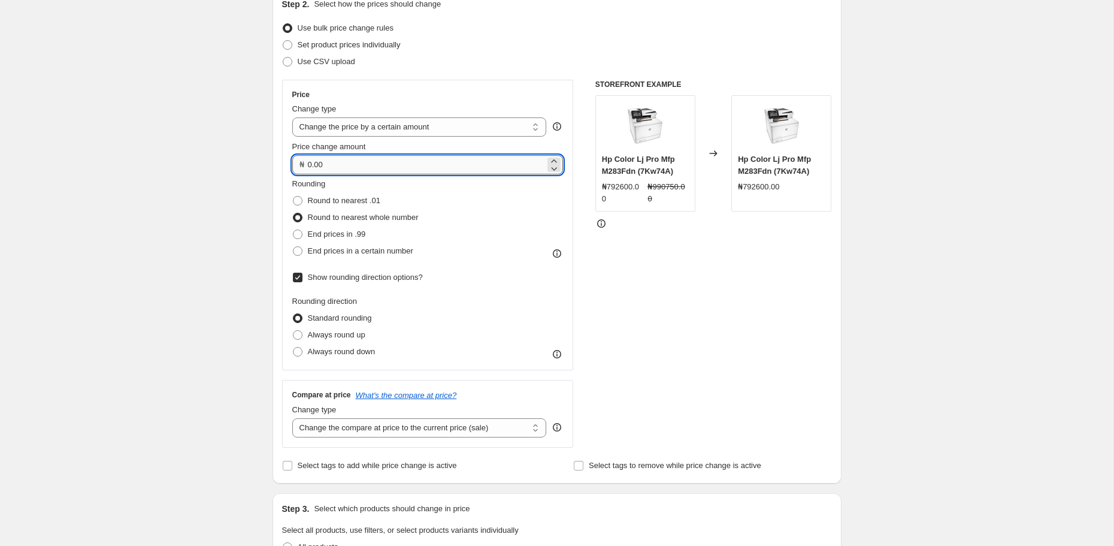
click at [379, 159] on input "0.00" at bounding box center [427, 164] width 238 height 19
click at [336, 171] on input "0.001000" at bounding box center [395, 164] width 174 height 19
type input "100.00"
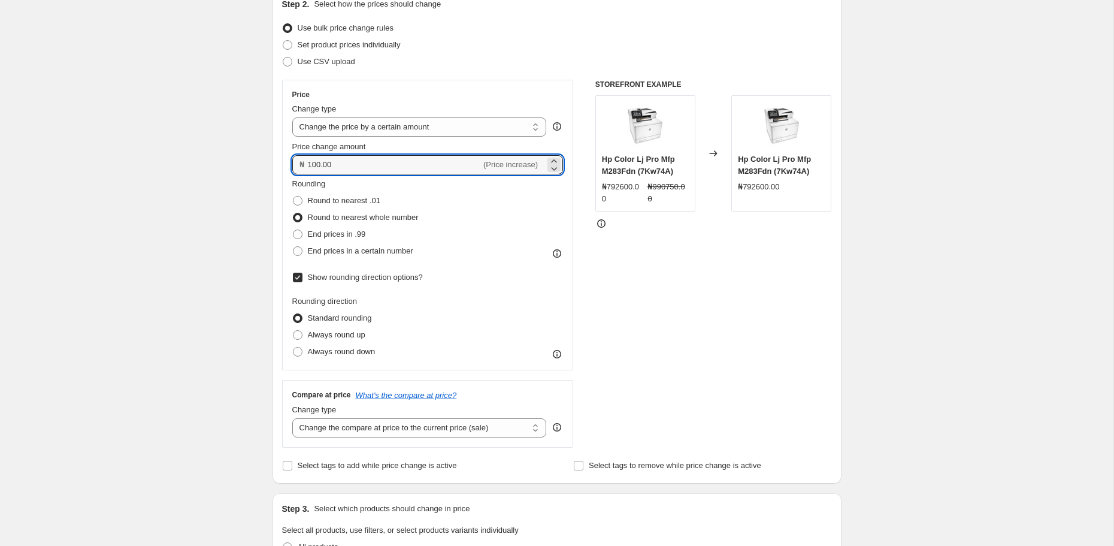
click at [677, 319] on div "STOREFRONT EXAMPLE Hp Color Lj Pro Mfp M283Fdn (7Kw74A) ₦792600.00 ₦990750.00 C…" at bounding box center [713, 264] width 237 height 368
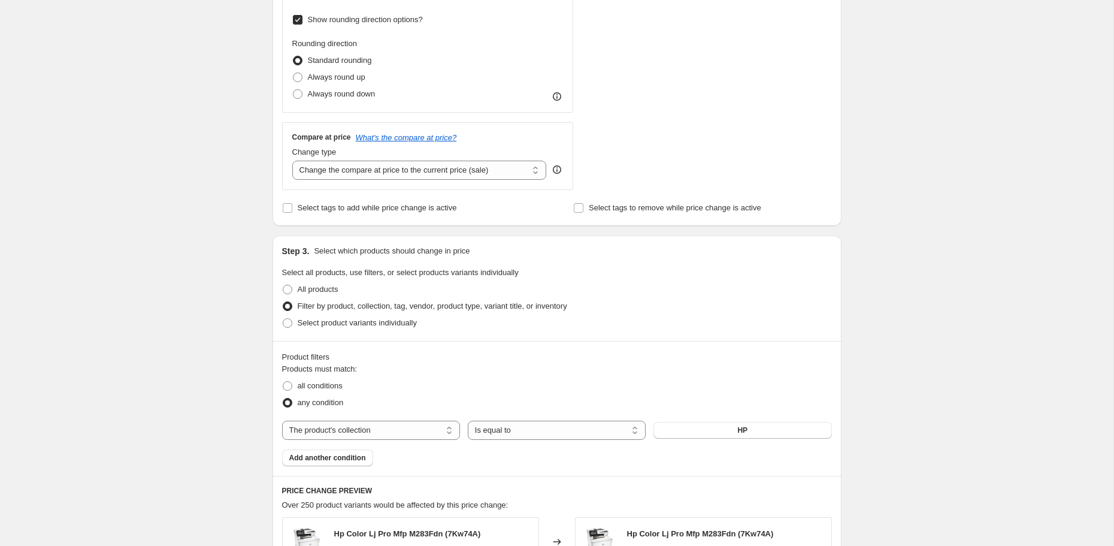
scroll to position [401, 0]
click at [340, 73] on span "Always round up" at bounding box center [337, 73] width 58 height 9
click at [294, 70] on input "Always round up" at bounding box center [293, 69] width 1 height 1
radio input "true"
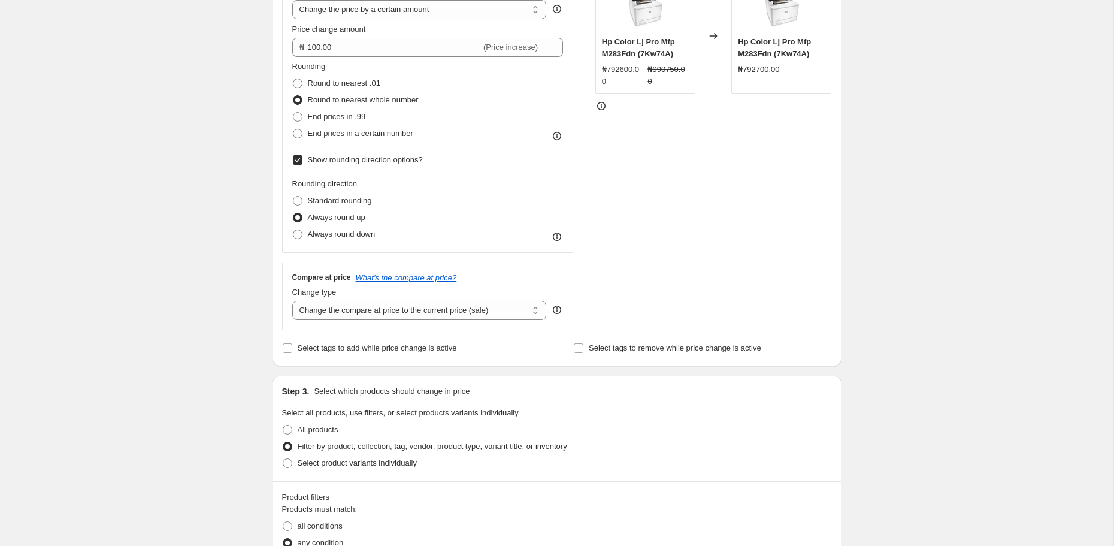
scroll to position [256, 0]
click at [351, 123] on span "End prices in .99" at bounding box center [337, 119] width 58 height 12
click at [294, 115] on input "End prices in .99" at bounding box center [293, 114] width 1 height 1
radio input "true"
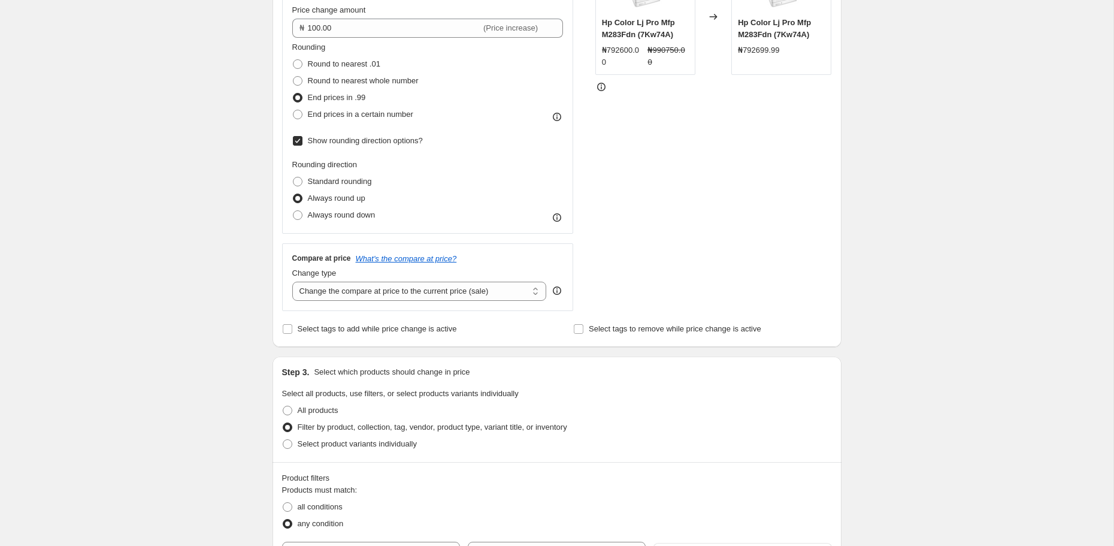
scroll to position [273, 0]
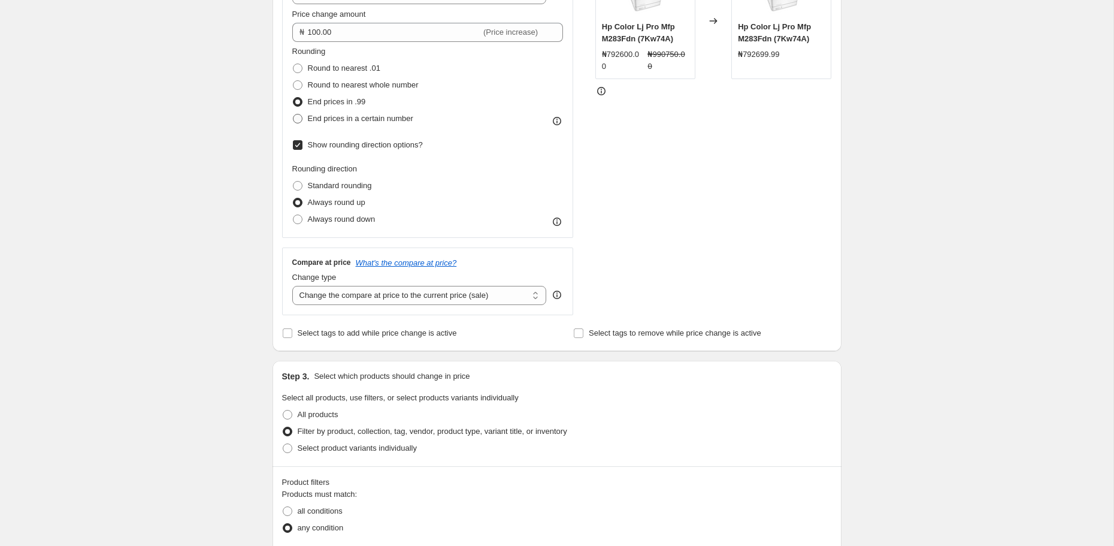
click at [330, 123] on span "End prices in a certain number" at bounding box center [360, 119] width 105 height 12
click at [294, 114] on input "End prices in a certain number" at bounding box center [293, 114] width 1 height 1
radio input "true"
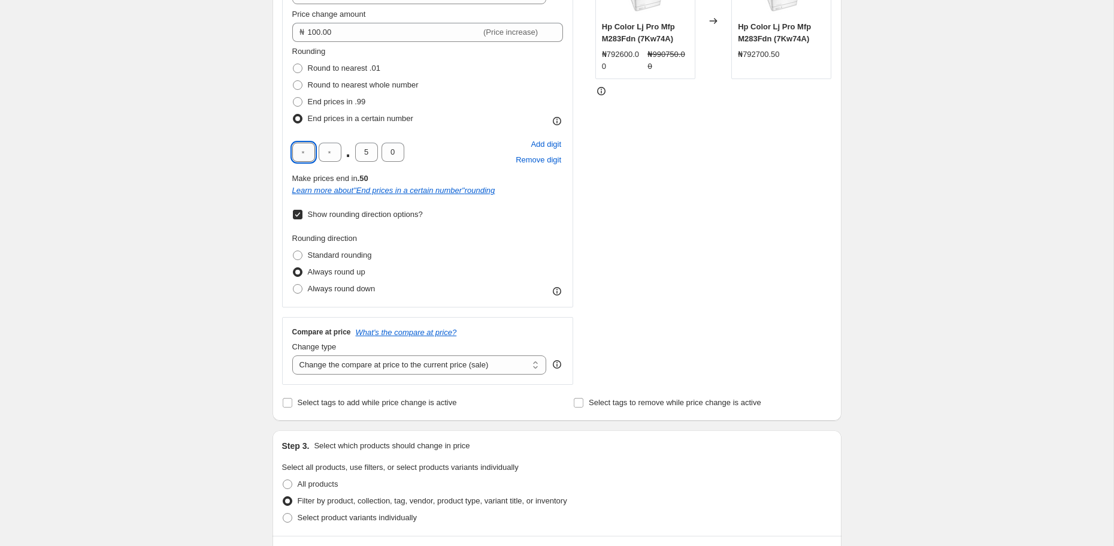
click at [302, 149] on input "text" at bounding box center [303, 152] width 23 height 19
type input "0"
click at [394, 153] on input "0" at bounding box center [393, 152] width 23 height 19
click at [371, 152] on input "5" at bounding box center [366, 152] width 23 height 19
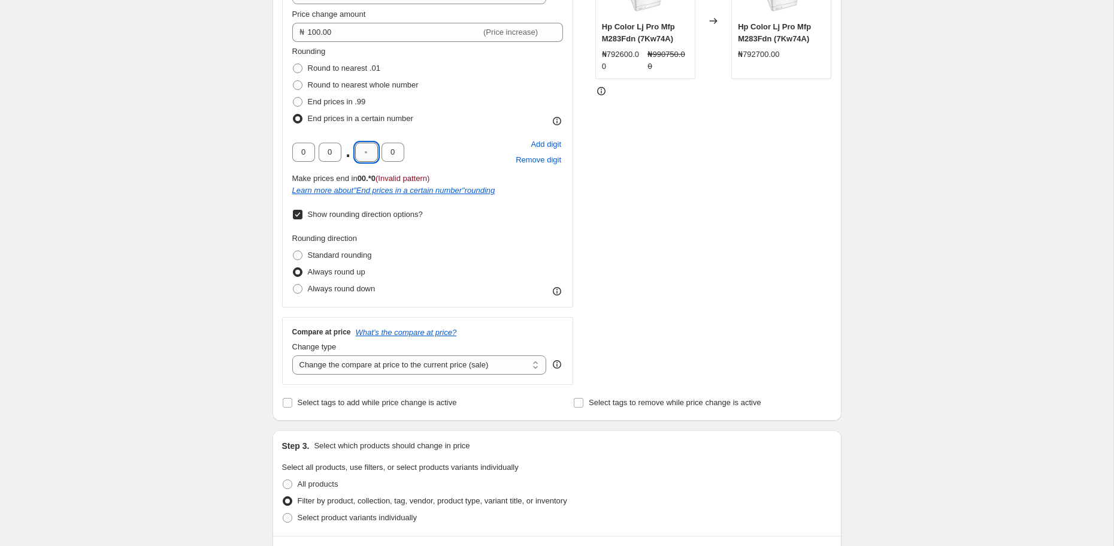
type input "0"
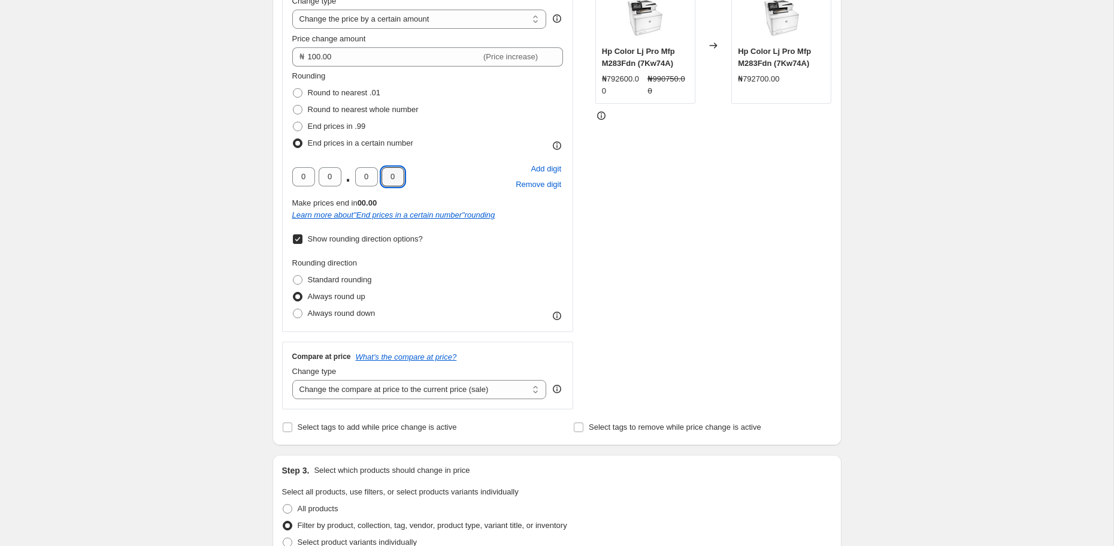
scroll to position [247, 0]
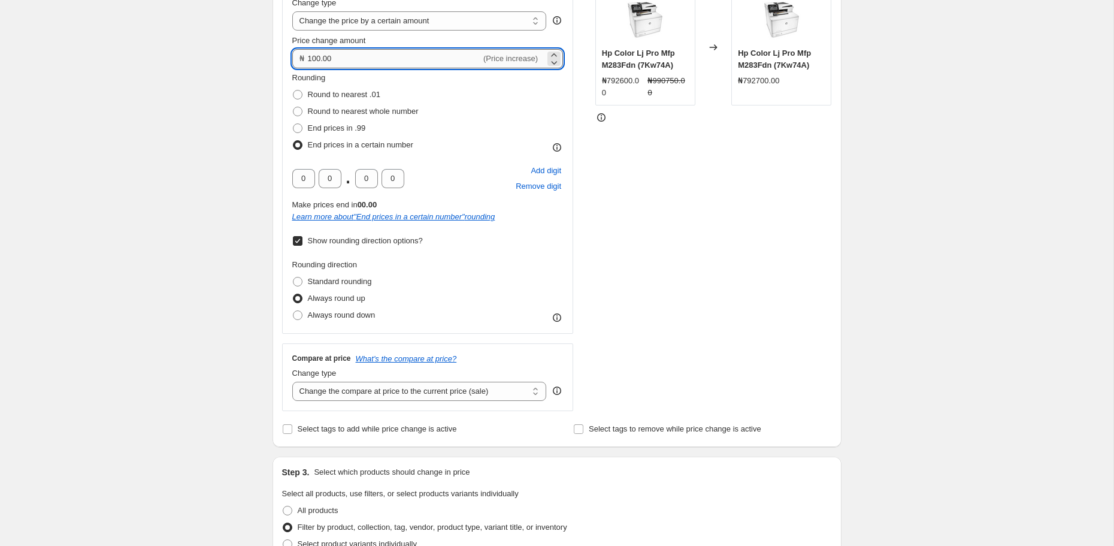
click at [347, 58] on input "100.00" at bounding box center [395, 58] width 174 height 19
type input "1"
type input "0.00"
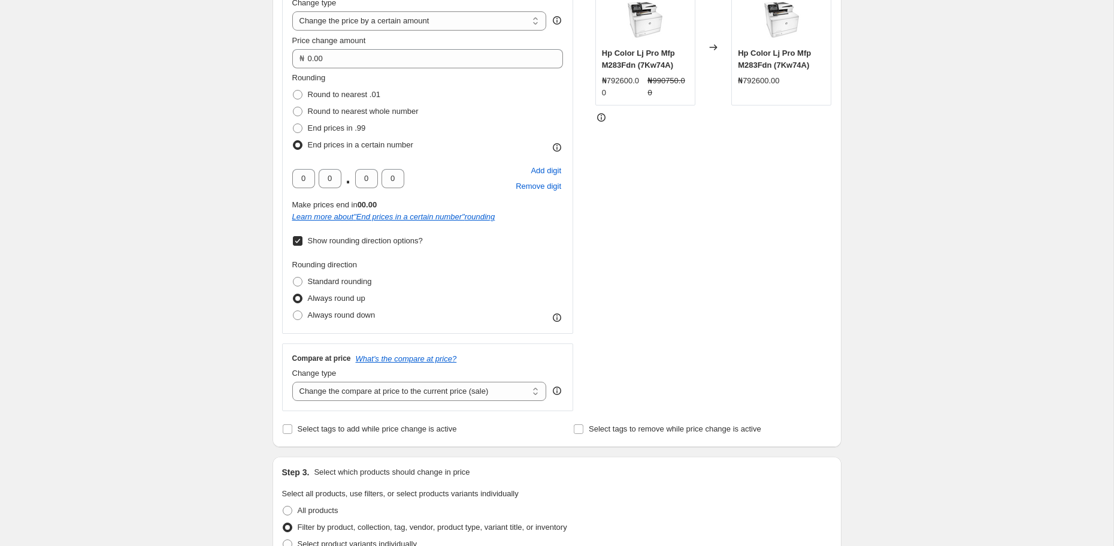
click at [766, 253] on div "STOREFRONT EXAMPLE Hp Color Lj Pro Mfp M283Fdn (7Kw74A) ₦792600.00 ₦990750.00 C…" at bounding box center [713, 192] width 237 height 437
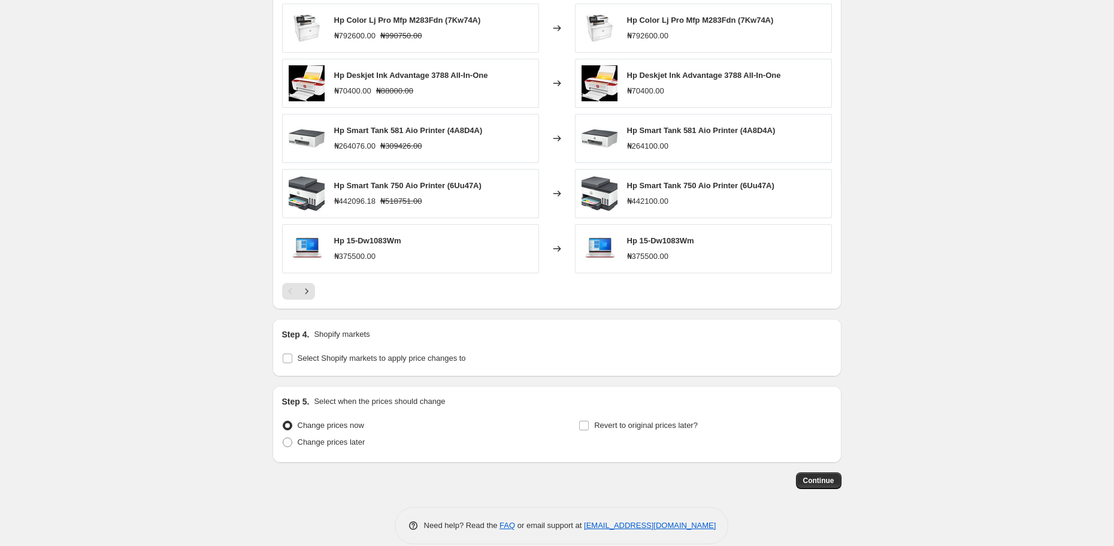
scroll to position [993, 0]
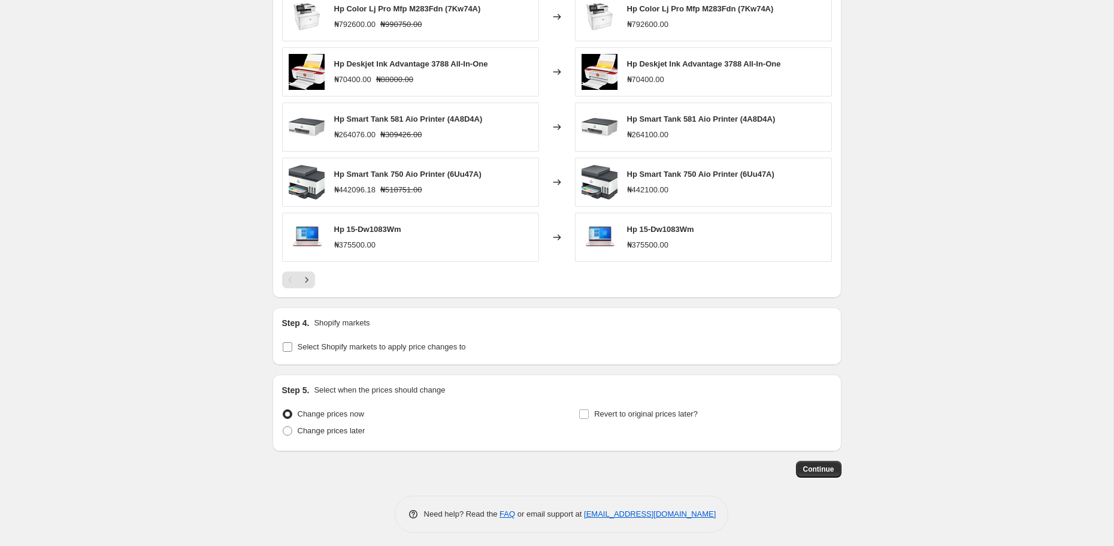
click at [383, 338] on label "Select Shopify markets to apply price changes to" at bounding box center [374, 346] width 184 height 17
click at [292, 342] on input "Select Shopify markets to apply price changes to" at bounding box center [288, 347] width 10 height 10
checkbox input "true"
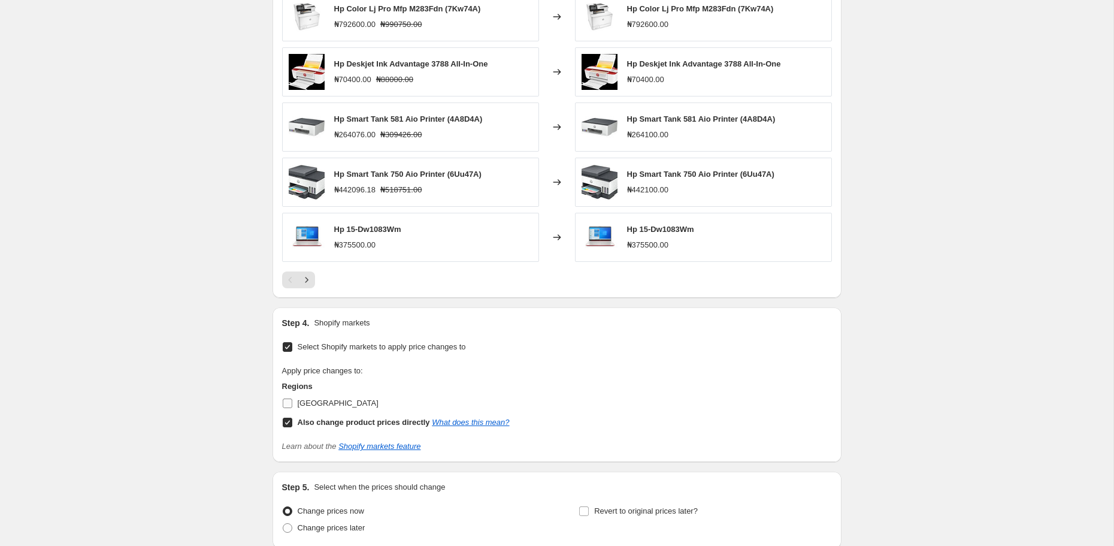
click at [292, 398] on input "Nigeria" at bounding box center [288, 403] width 10 height 10
checkbox input "true"
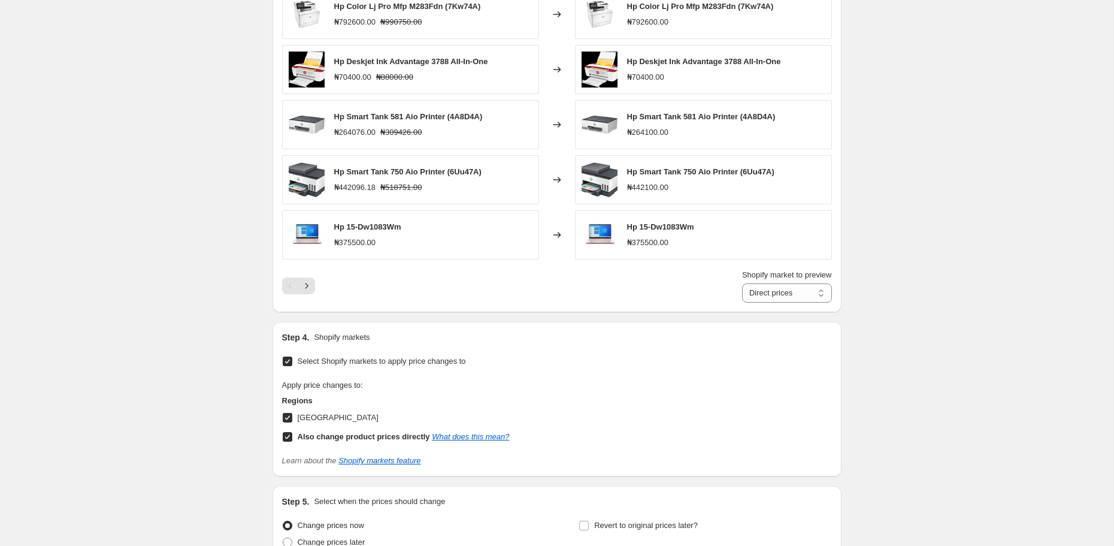
scroll to position [1107, 0]
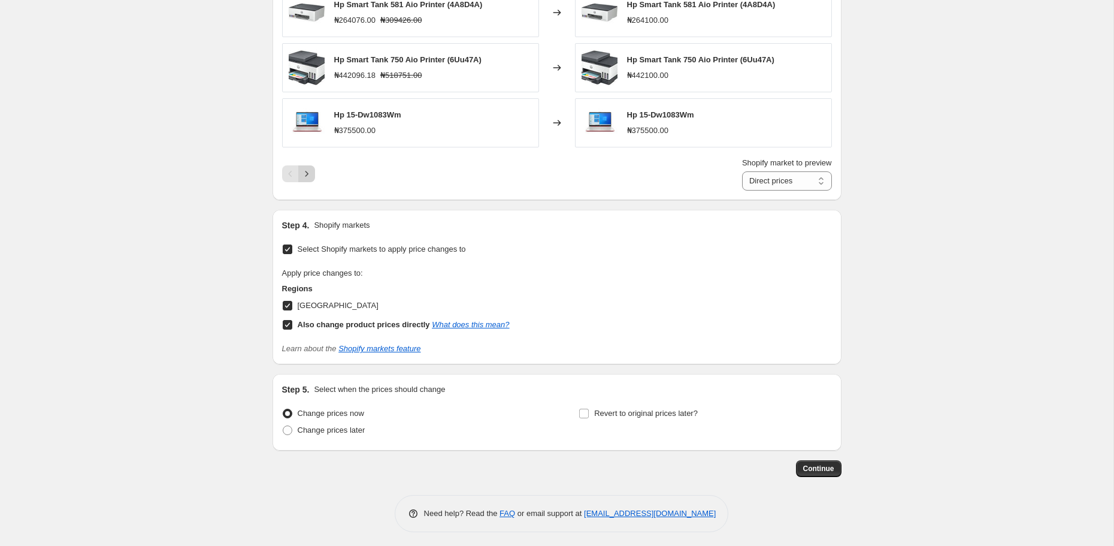
click at [307, 172] on icon "Next" at bounding box center [307, 174] width 12 height 12
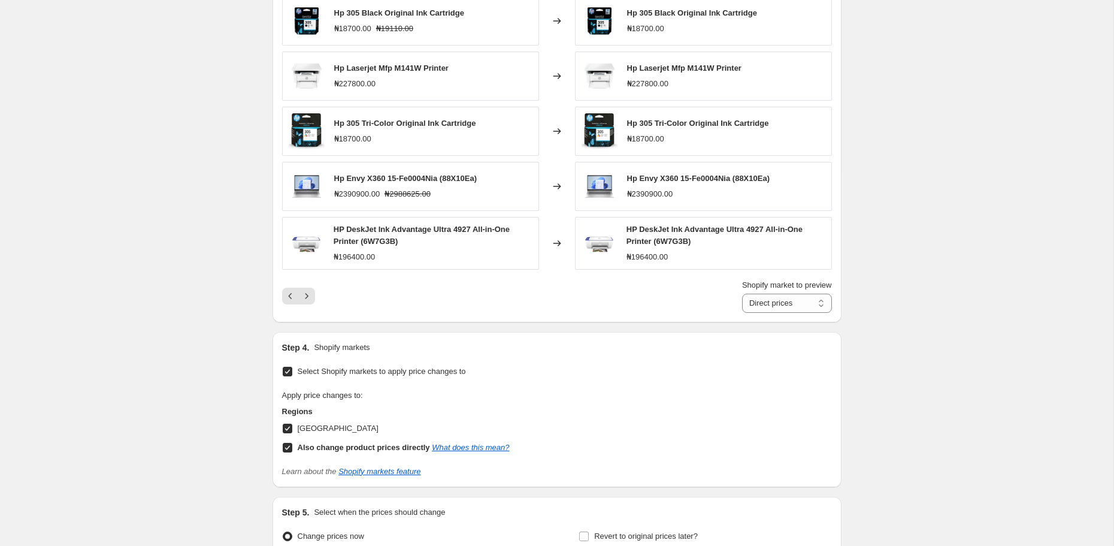
scroll to position [975, 0]
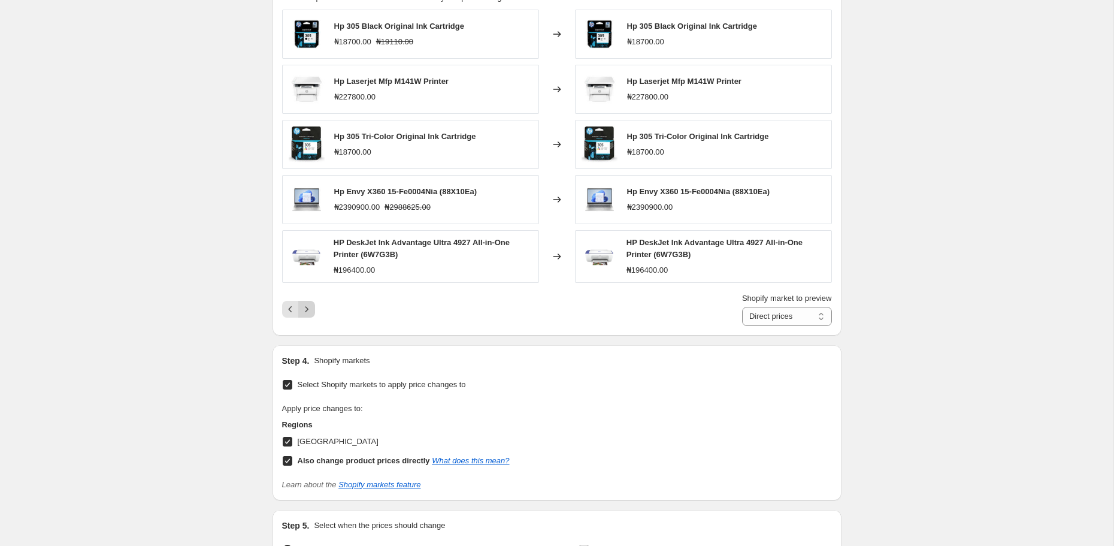
click at [306, 303] on icon "Next" at bounding box center [307, 309] width 12 height 12
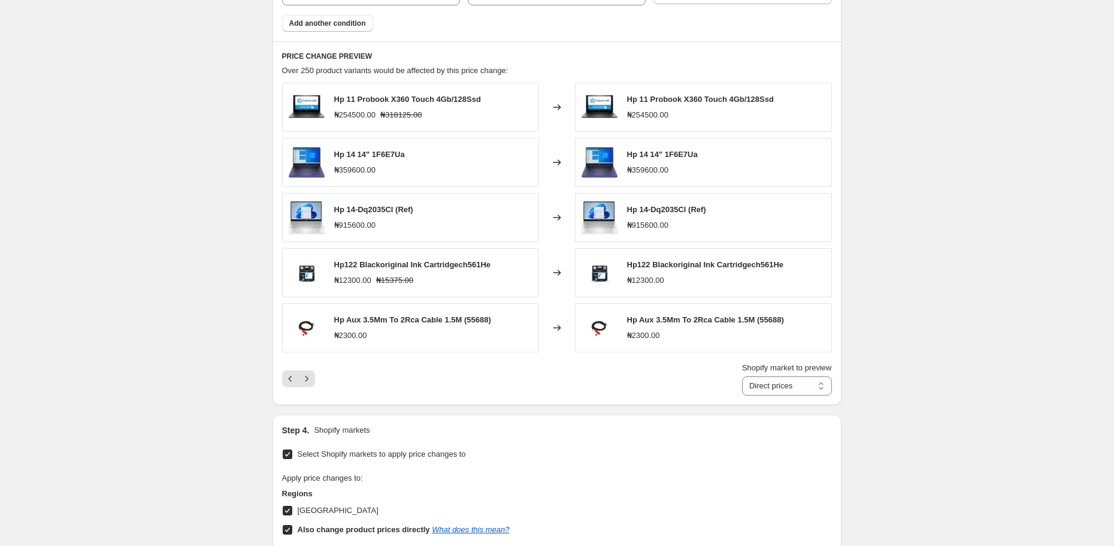
scroll to position [897, 0]
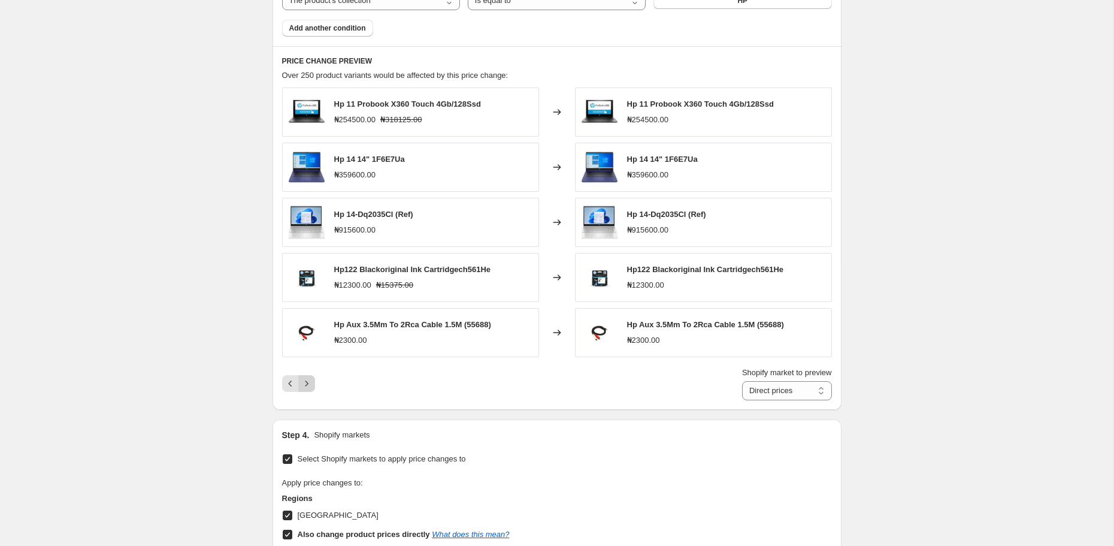
click at [310, 378] on icon "Next" at bounding box center [307, 383] width 12 height 12
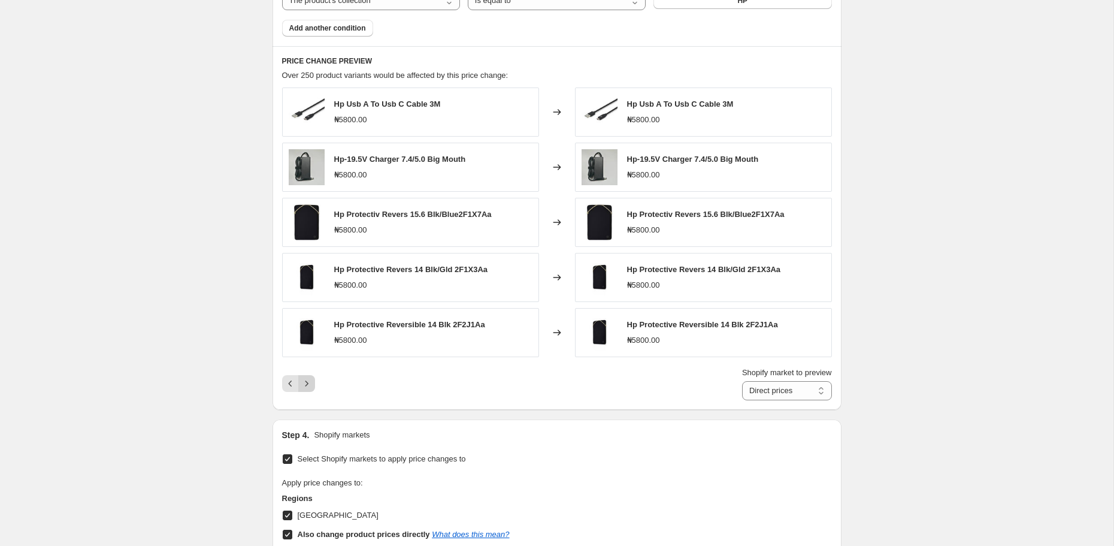
click at [310, 378] on icon "Next" at bounding box center [307, 383] width 12 height 12
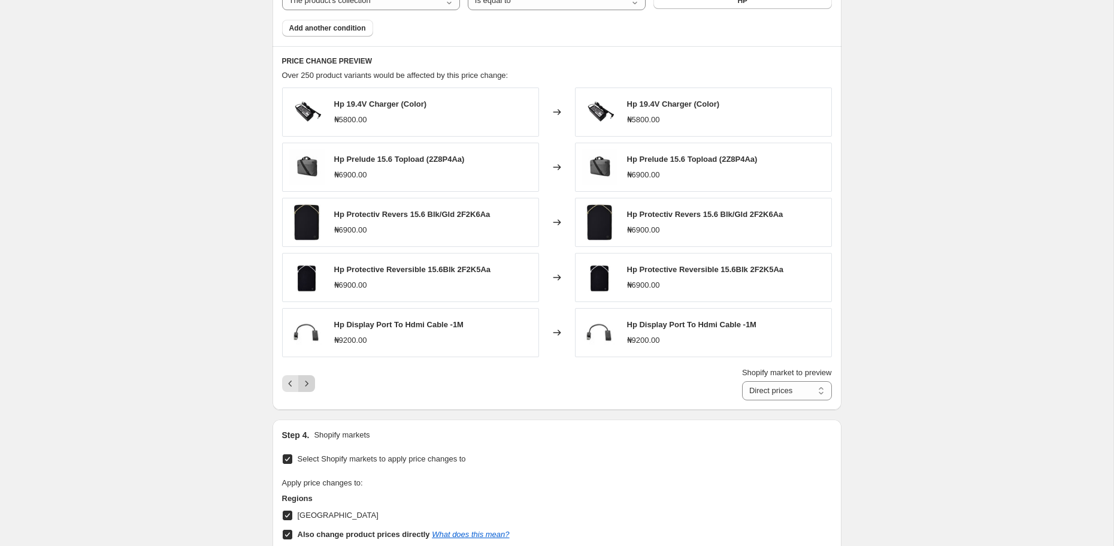
click at [310, 378] on icon "Next" at bounding box center [307, 383] width 12 height 12
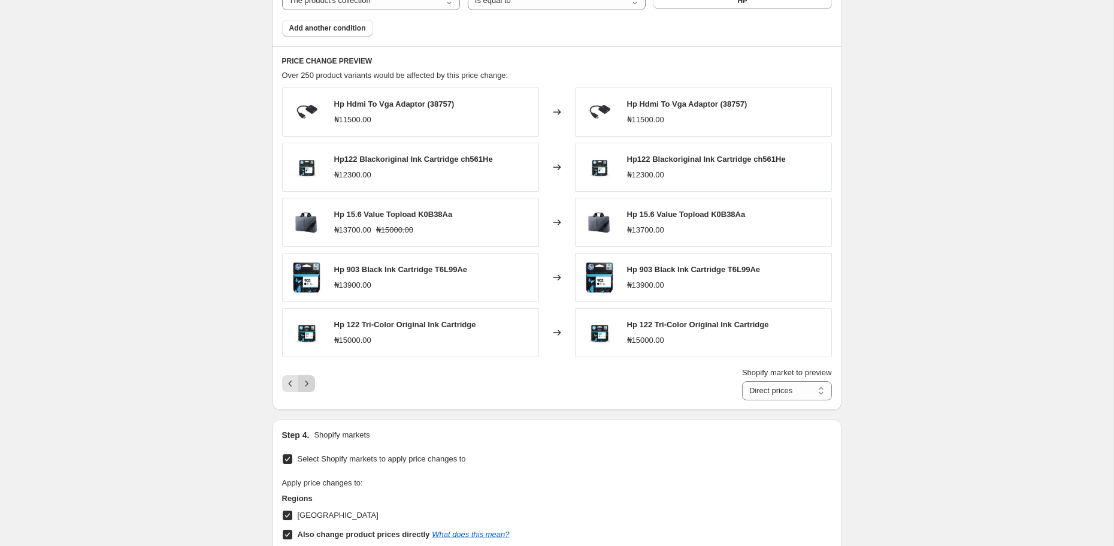
click at [310, 378] on icon "Next" at bounding box center [307, 383] width 12 height 12
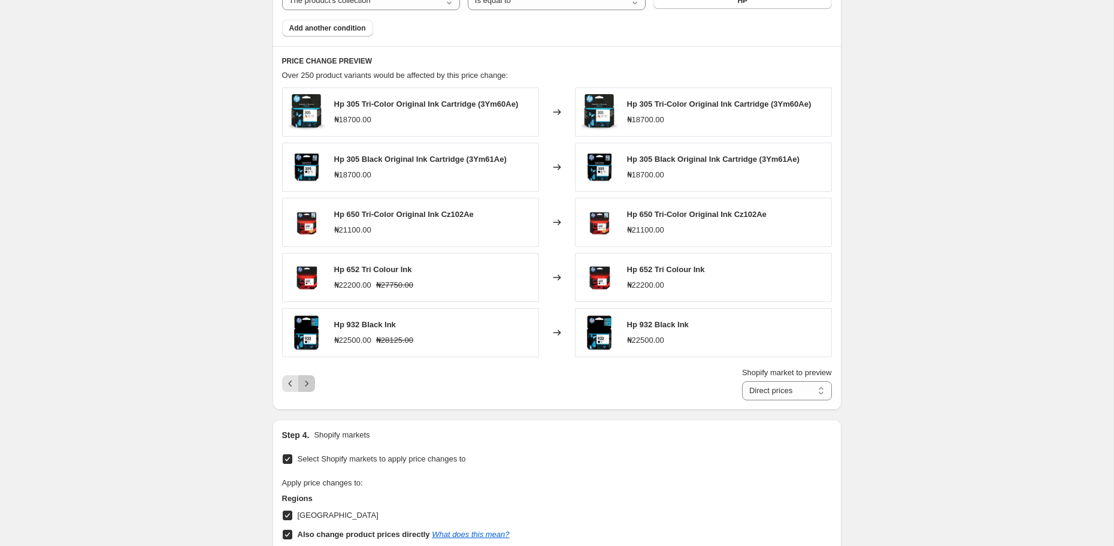
click at [310, 378] on icon "Next" at bounding box center [307, 383] width 12 height 12
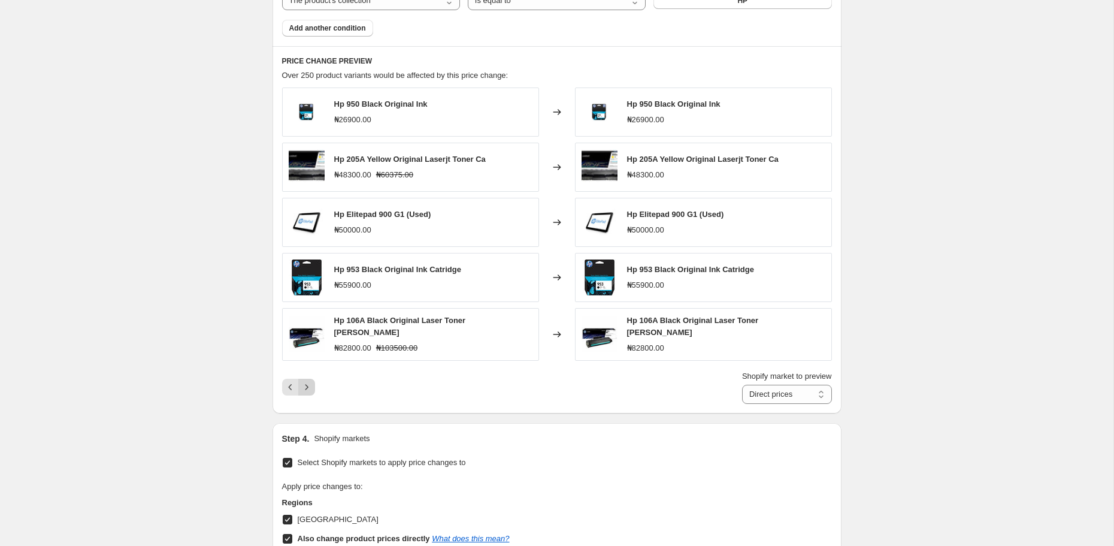
click at [310, 381] on icon "Next" at bounding box center [307, 387] width 12 height 12
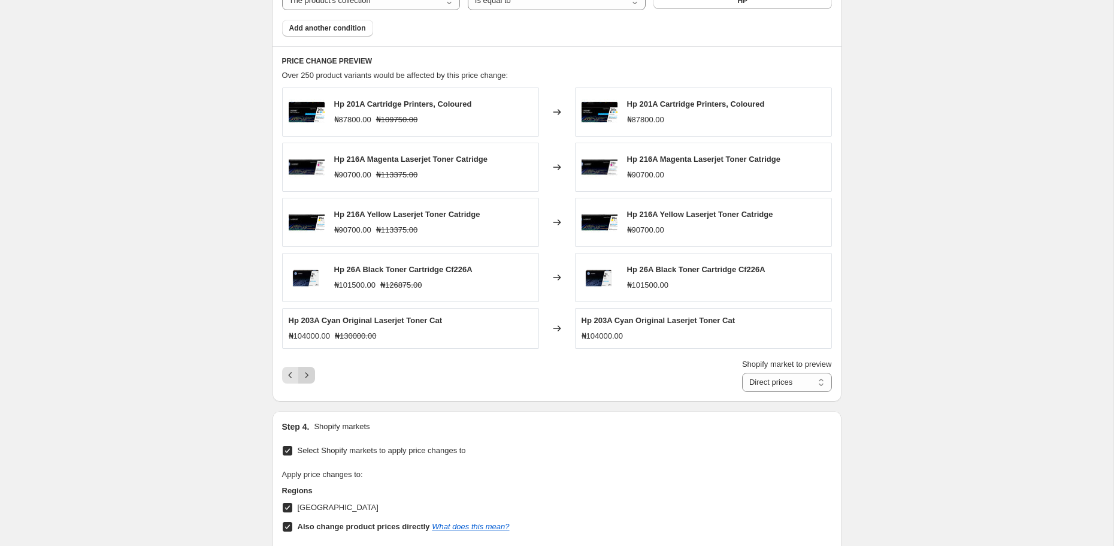
click at [310, 378] on button "Next" at bounding box center [306, 375] width 17 height 17
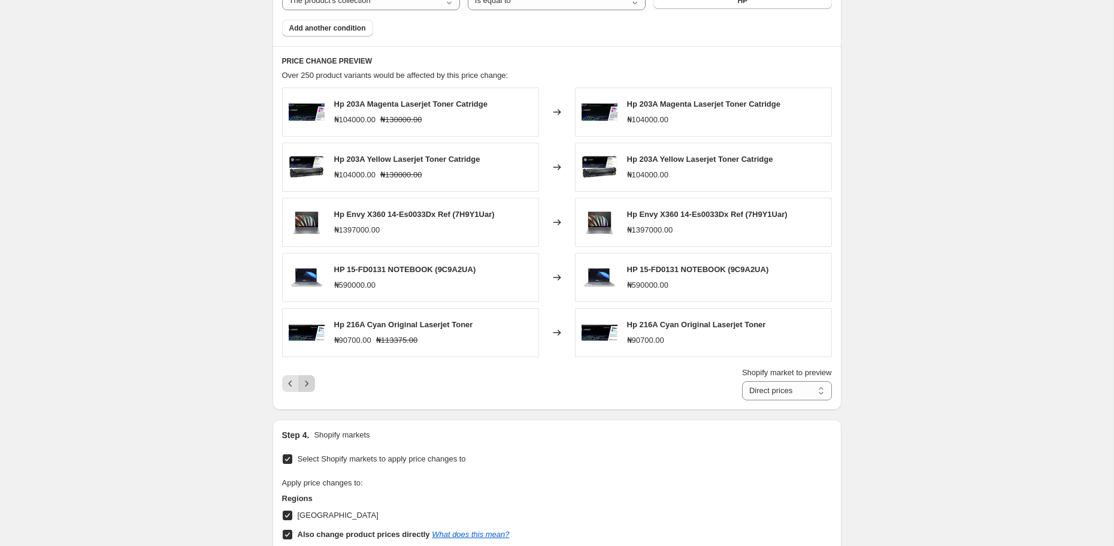
click at [310, 378] on icon "Next" at bounding box center [307, 383] width 12 height 12
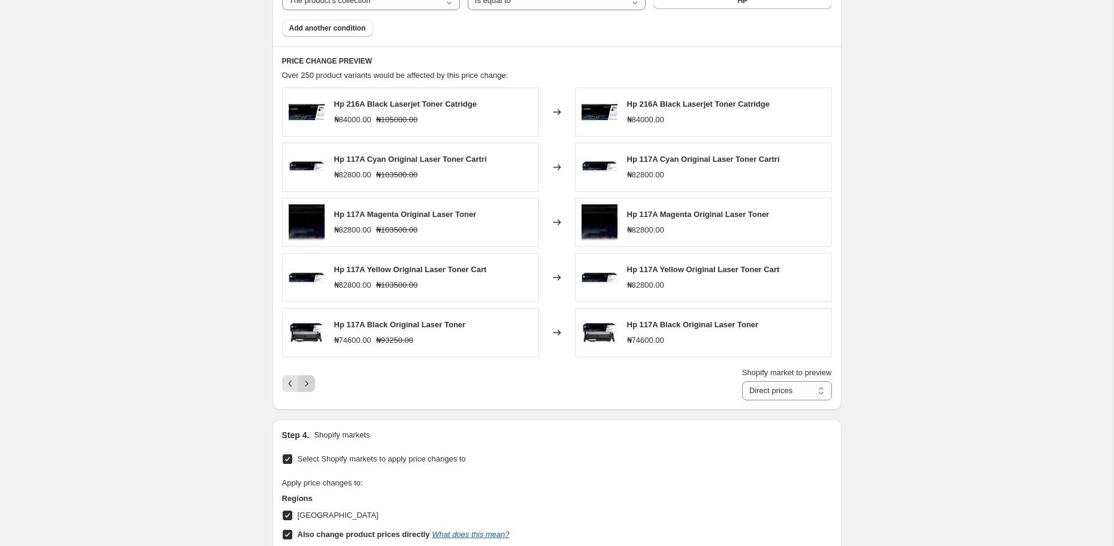
click at [310, 378] on icon "Next" at bounding box center [307, 383] width 12 height 12
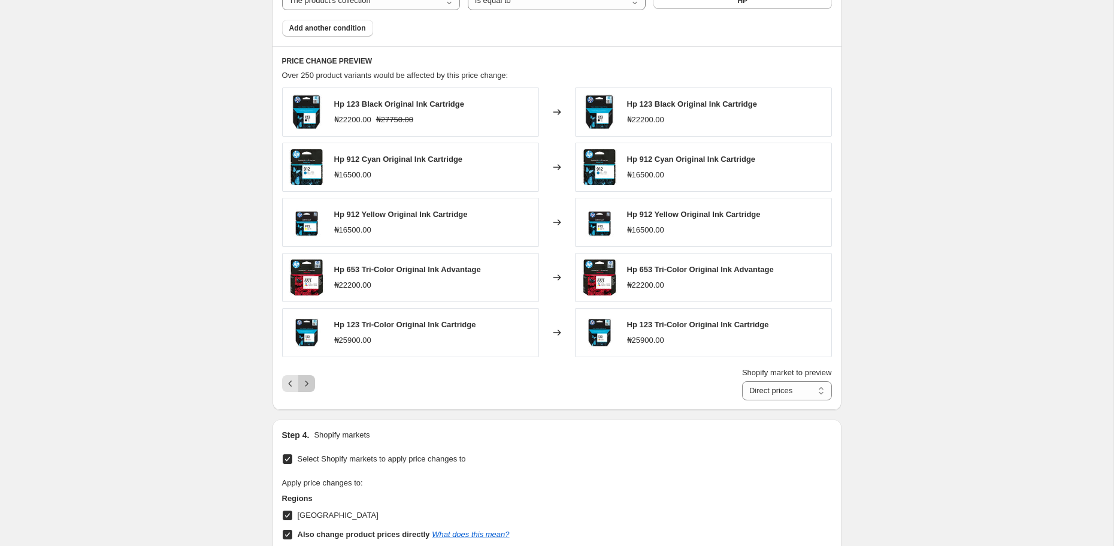
click at [310, 378] on icon "Next" at bounding box center [307, 383] width 12 height 12
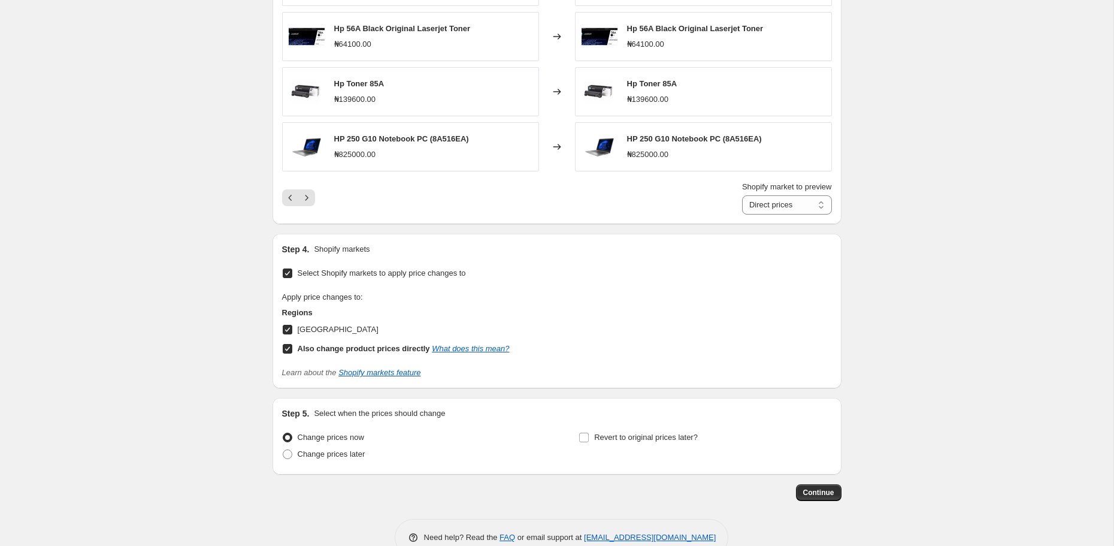
scroll to position [1107, 0]
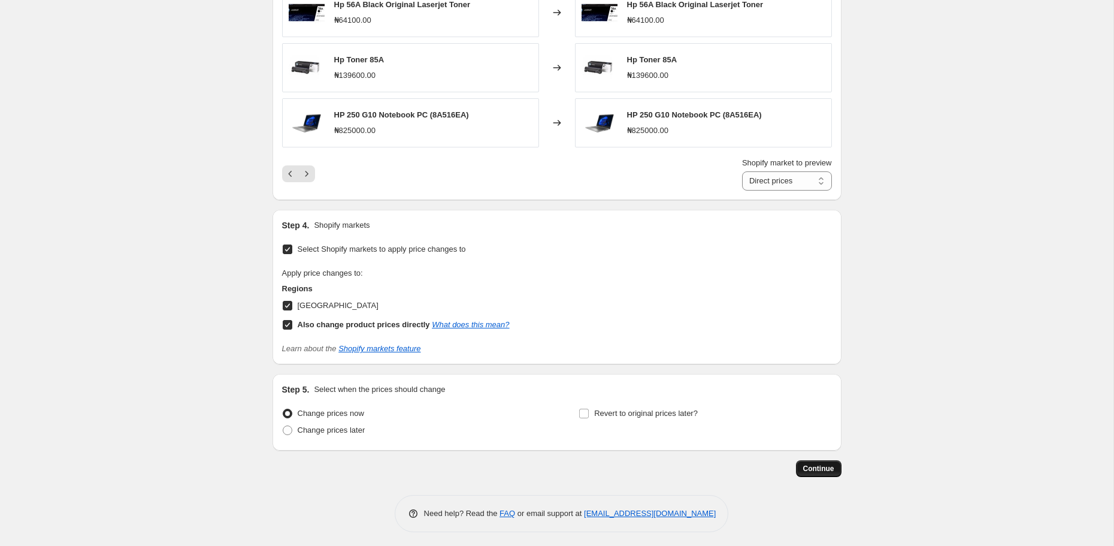
click at [815, 470] on button "Continue" at bounding box center [819, 468] width 46 height 17
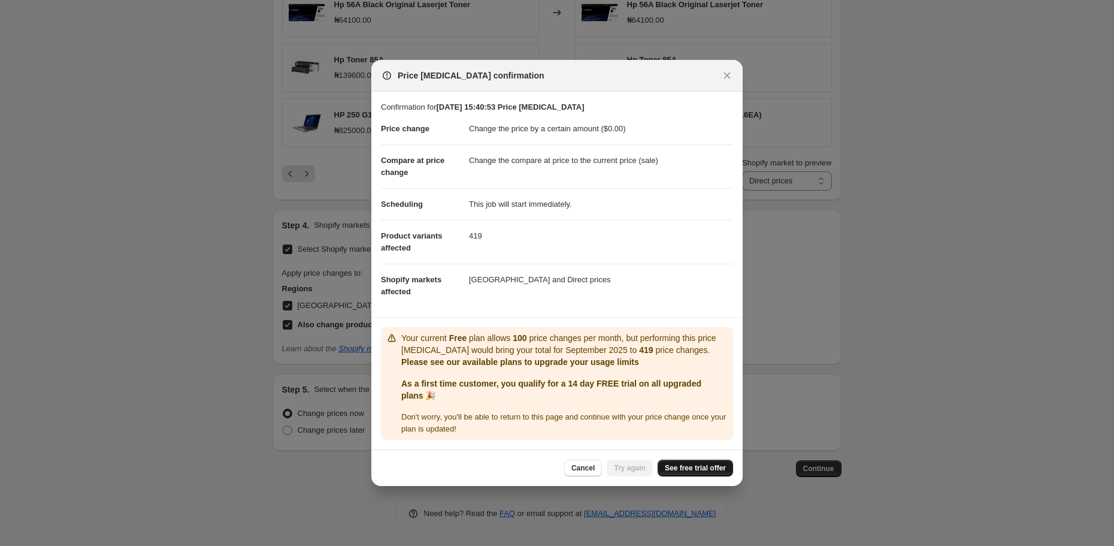
click at [679, 470] on span "See free trial offer" at bounding box center [695, 468] width 61 height 10
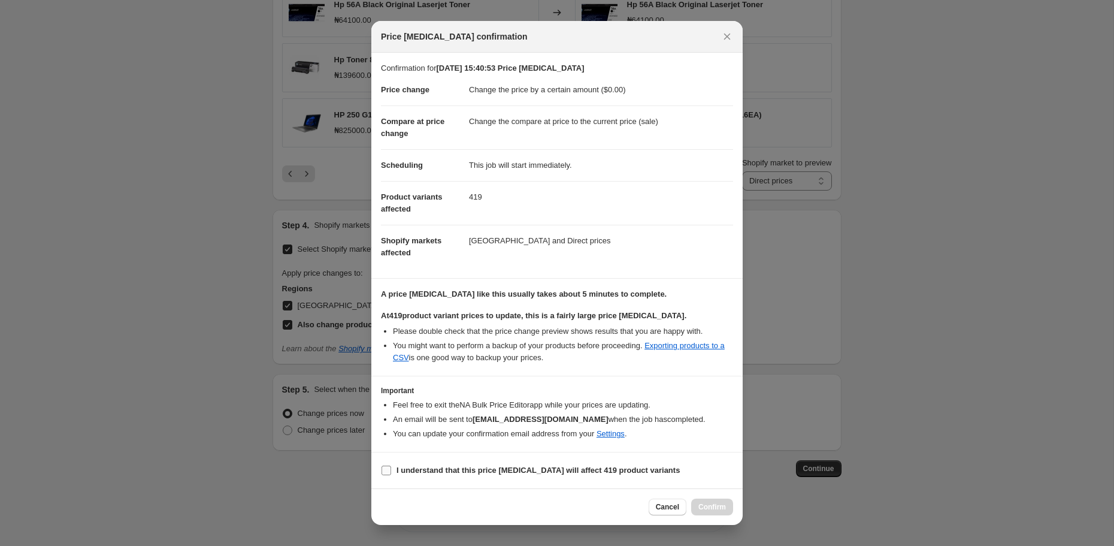
click at [388, 468] on input "I understand that this price change job will affect 419 product variants" at bounding box center [387, 470] width 10 height 10
checkbox input "true"
click at [707, 502] on span "Confirm" at bounding box center [712, 507] width 28 height 10
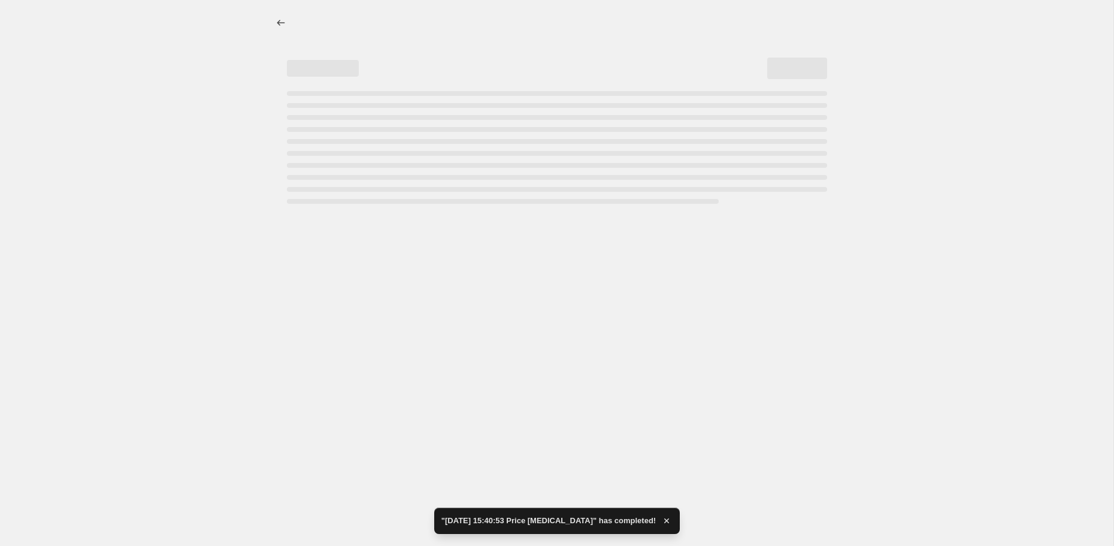
select select "by"
select select "collection"
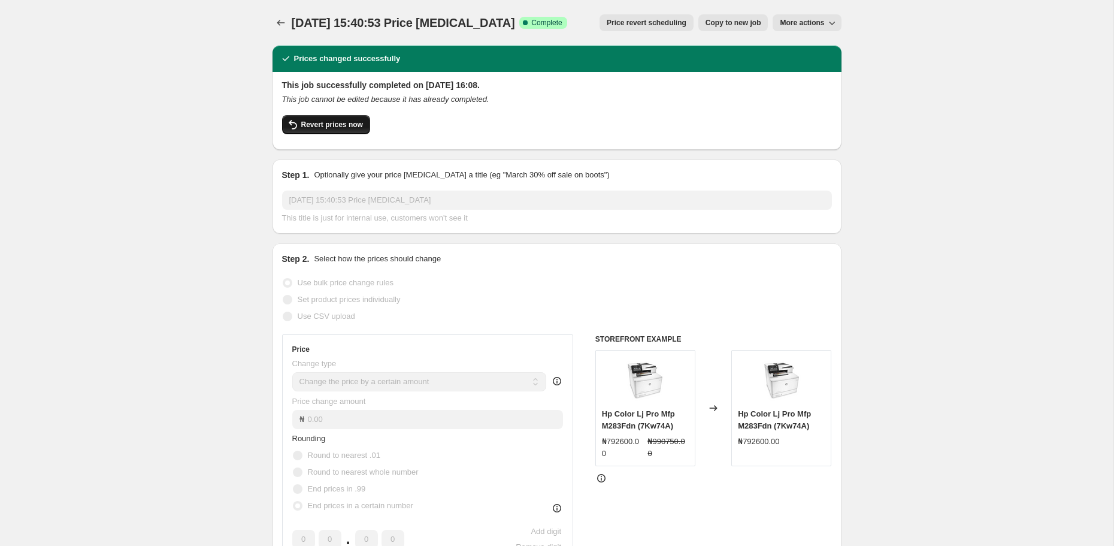
click at [319, 120] on span "Revert prices now" at bounding box center [332, 125] width 62 height 10
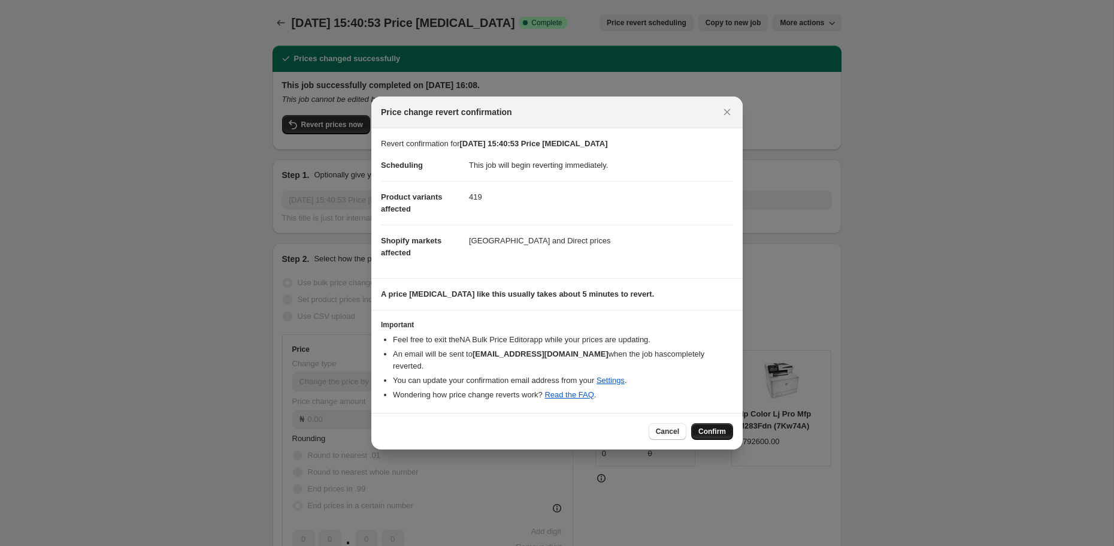
click at [707, 427] on span "Confirm" at bounding box center [712, 431] width 28 height 10
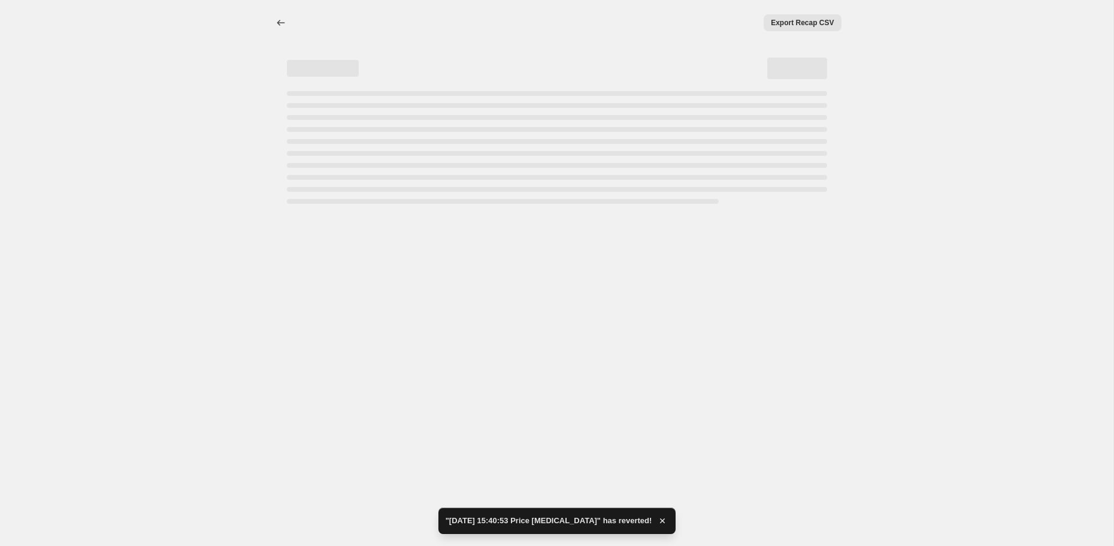
select select "by"
select select "collection"
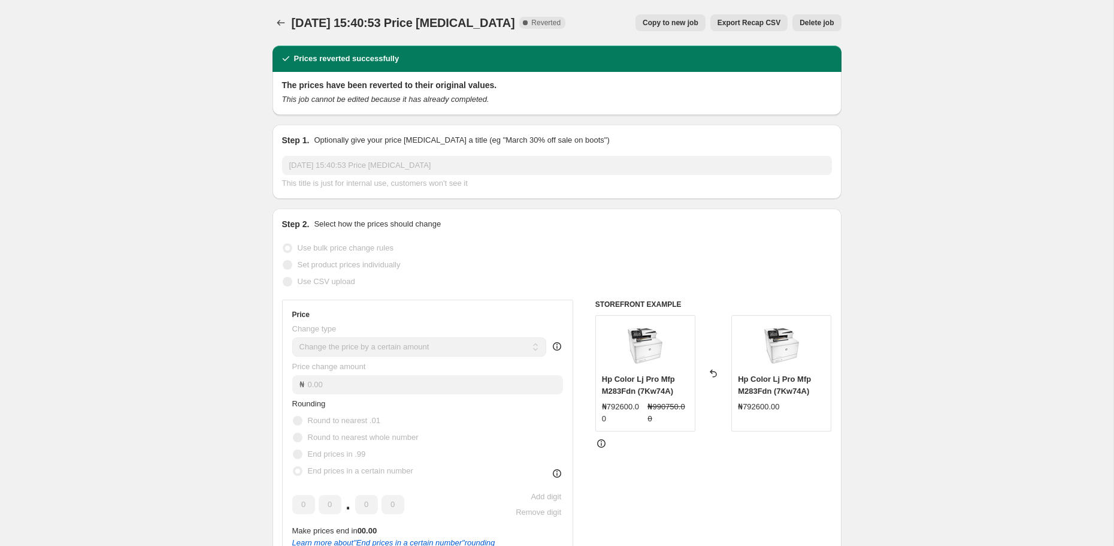
click at [665, 24] on span "Copy to new job" at bounding box center [671, 23] width 56 height 10
select select "by"
select select "collection"
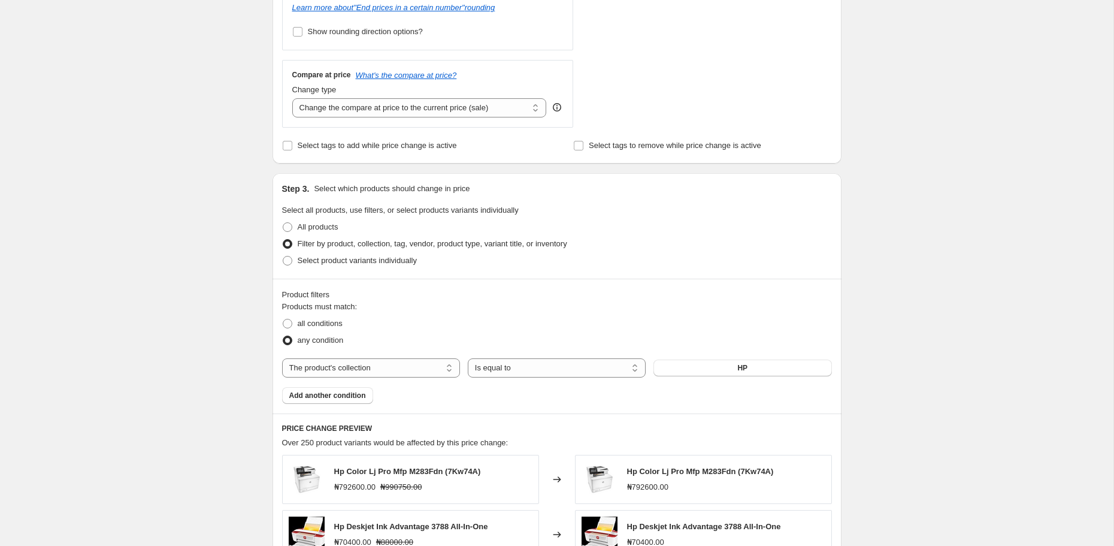
scroll to position [454, 0]
click at [500, 104] on select "Change the compare at price to the current price (sale) Change the compare at p…" at bounding box center [419, 109] width 255 height 19
select select "no_change"
click at [292, 100] on select "Change the compare at price to the current price (sale) Change the compare at p…" at bounding box center [419, 109] width 255 height 19
click at [292, 228] on span at bounding box center [288, 229] width 10 height 10
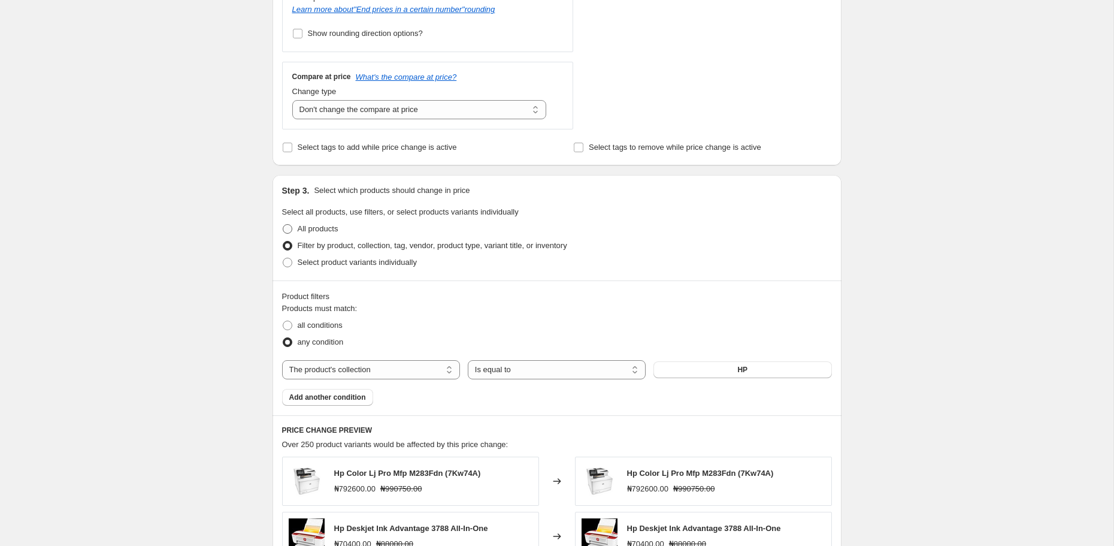
click at [283, 225] on input "All products" at bounding box center [283, 224] width 1 height 1
radio input "true"
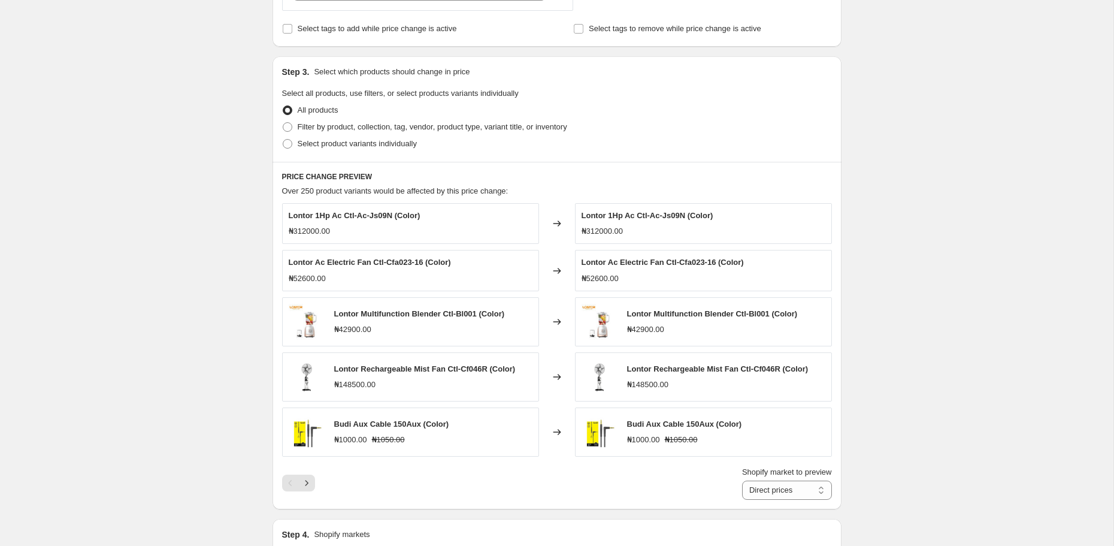
scroll to position [575, 0]
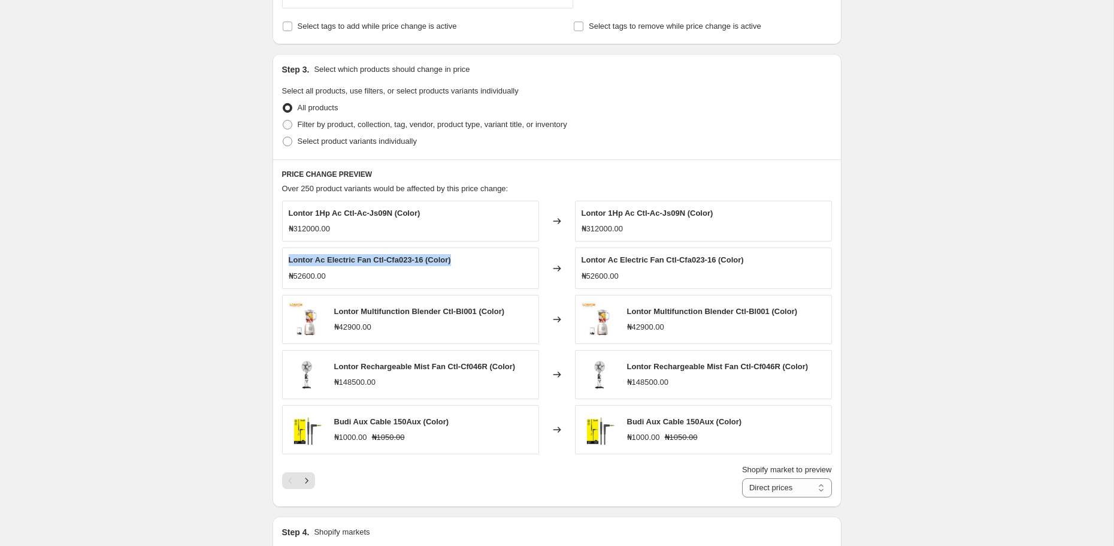
drag, startPoint x: 288, startPoint y: 256, endPoint x: 463, endPoint y: 263, distance: 175.7
click at [463, 263] on div "Lontor Ac Electric Fan Ctl-Cfa023-16 (Color) ₦52600.00" at bounding box center [410, 267] width 257 height 41
copy span "Lontor Ac Electric Fan Ctl-Cfa023-16 (Color)"
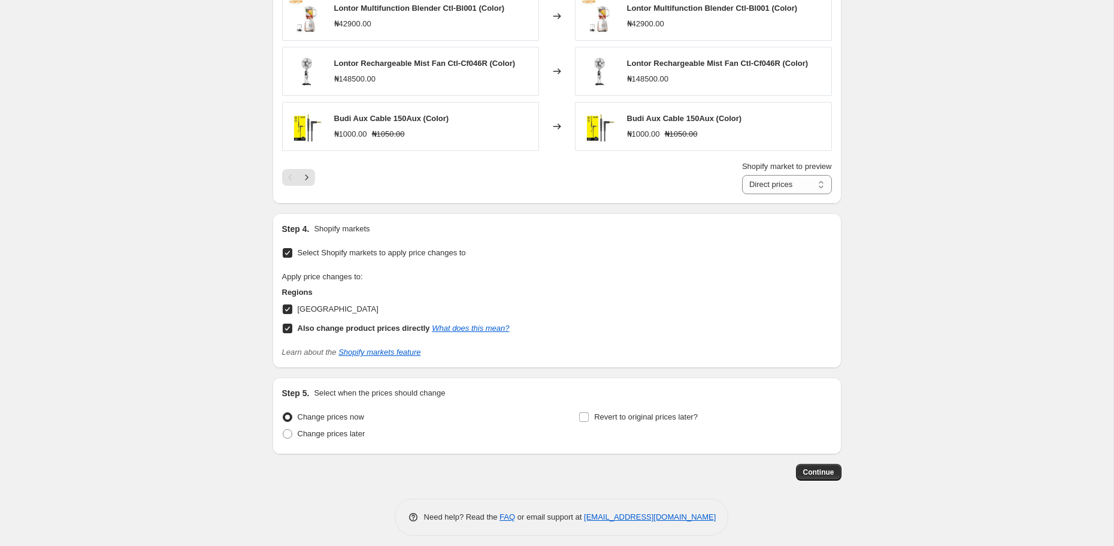
scroll to position [881, 0]
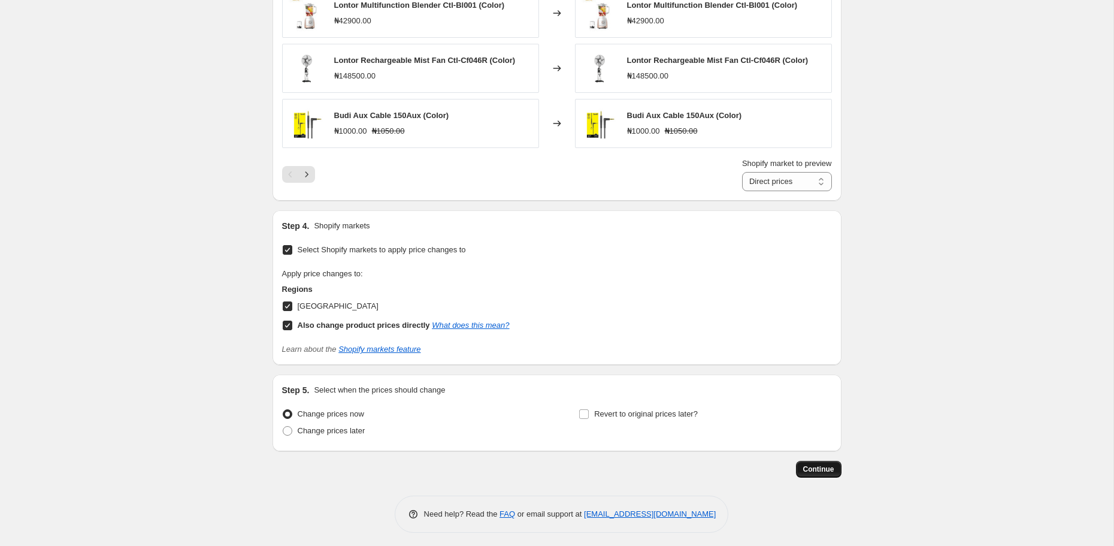
click at [833, 469] on span "Continue" at bounding box center [818, 469] width 31 height 10
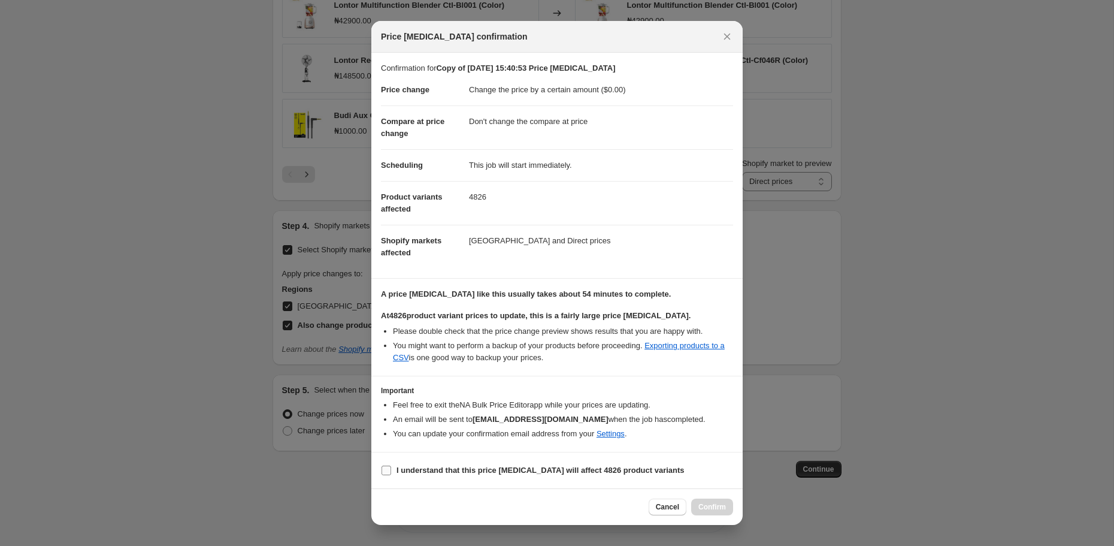
click at [528, 473] on b "I understand that this price change job will affect 4826 product variants" at bounding box center [541, 469] width 288 height 9
click at [391, 473] on input "I understand that this price change job will affect 4826 product variants" at bounding box center [387, 470] width 10 height 10
checkbox input "true"
click at [664, 509] on span "Cancel" at bounding box center [667, 507] width 23 height 10
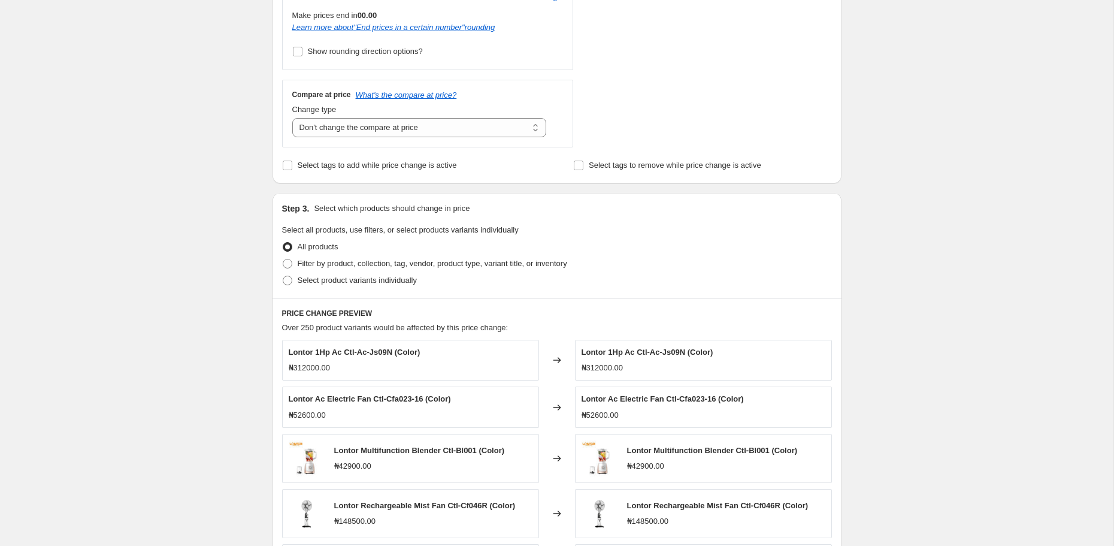
scroll to position [437, 0]
click at [372, 259] on span "Filter by product, collection, tag, vendor, product type, variant title, or inv…" at bounding box center [433, 262] width 270 height 9
click at [283, 259] on input "Filter by product, collection, tag, vendor, product type, variant title, or inv…" at bounding box center [283, 258] width 1 height 1
radio input "true"
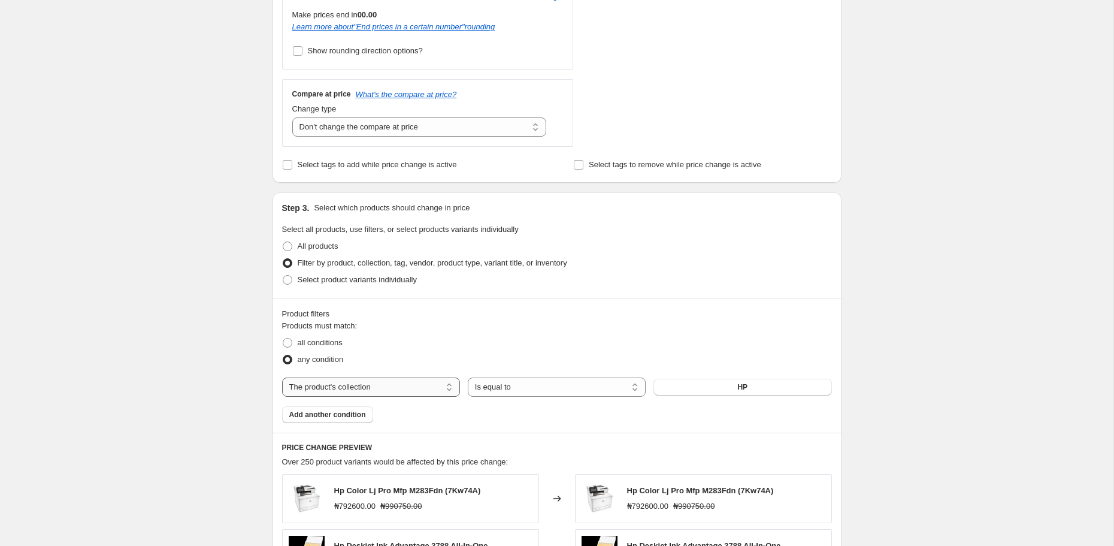
click at [404, 390] on select "The product The product's collection The product's tag The product's vendor The…" at bounding box center [371, 386] width 178 height 19
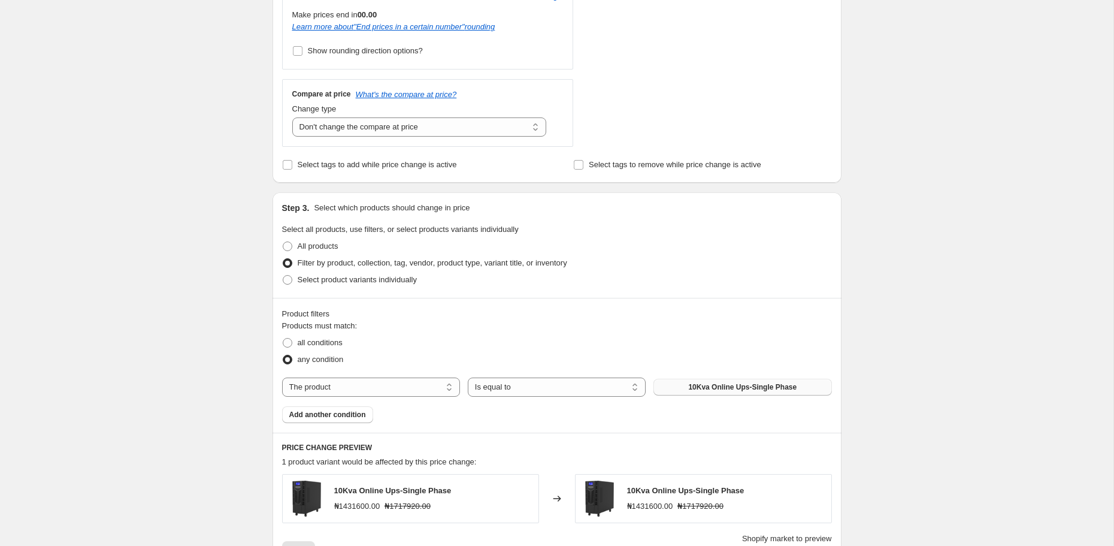
click at [701, 382] on span "10Kva Online Ups-Single Phase" at bounding box center [742, 387] width 108 height 10
click at [412, 391] on select "The product The product's collection The product's tag The product's vendor The…" at bounding box center [371, 386] width 178 height 19
select select "product_status"
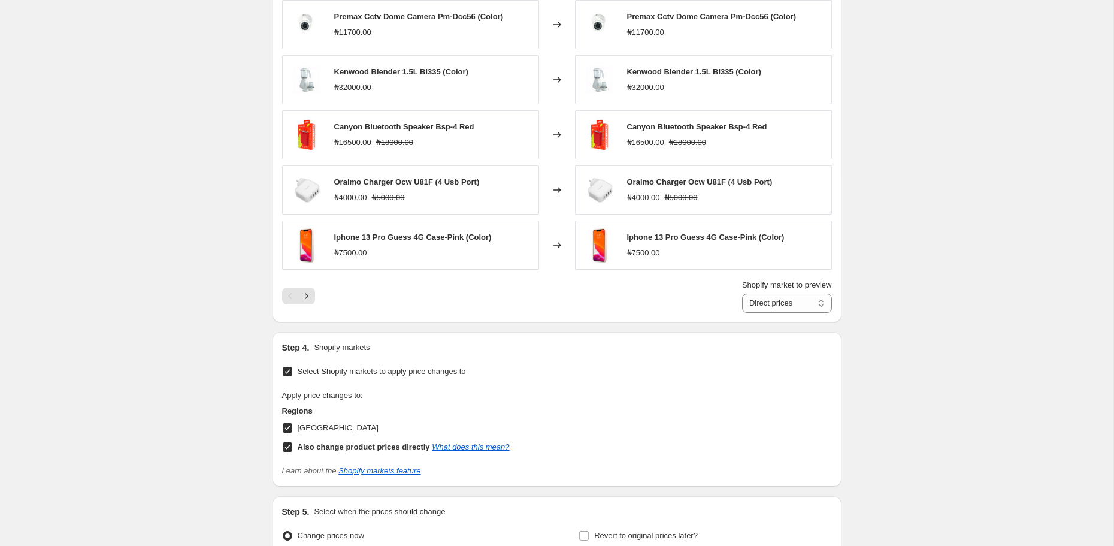
scroll to position [1032, 0]
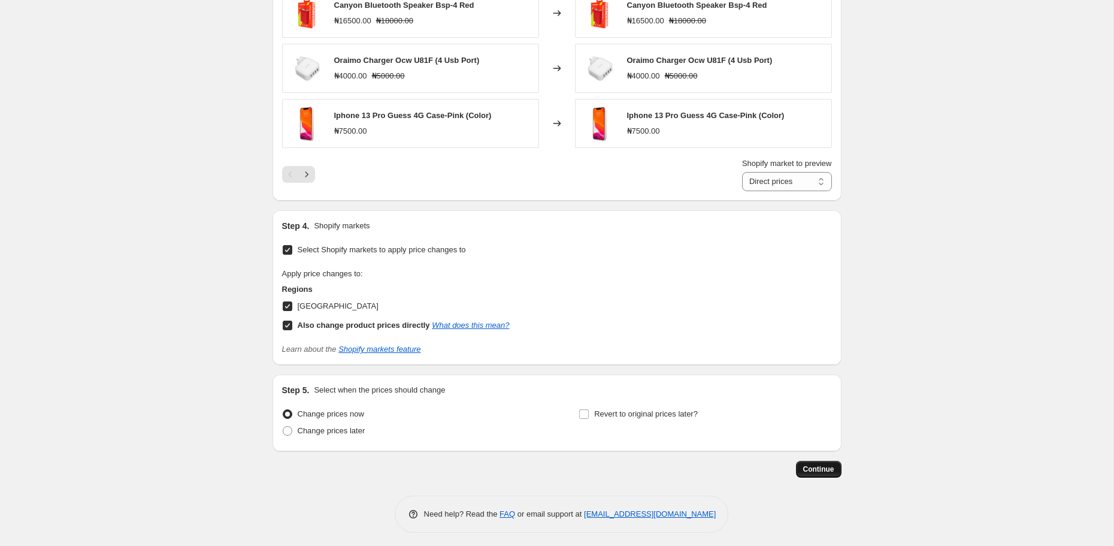
click at [831, 461] on button "Continue" at bounding box center [819, 469] width 46 height 17
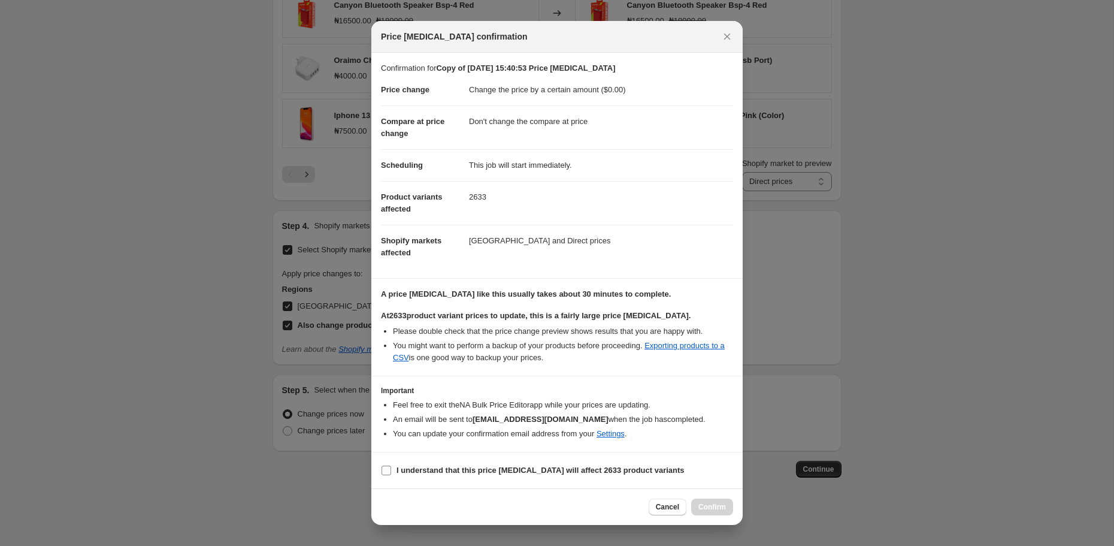
click at [574, 467] on b "I understand that this price change job will affect 2633 product variants" at bounding box center [541, 469] width 288 height 9
click at [391, 467] on input "I understand that this price change job will affect 2633 product variants" at bounding box center [387, 470] width 10 height 10
checkbox input "true"
click at [719, 507] on span "Confirm" at bounding box center [712, 507] width 28 height 10
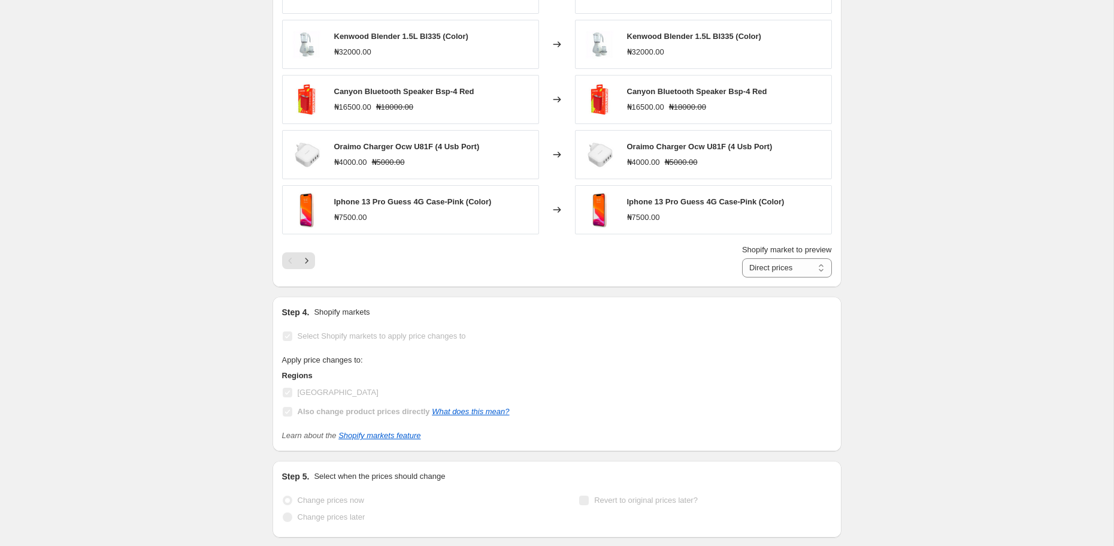
scroll to position [1063, 0]
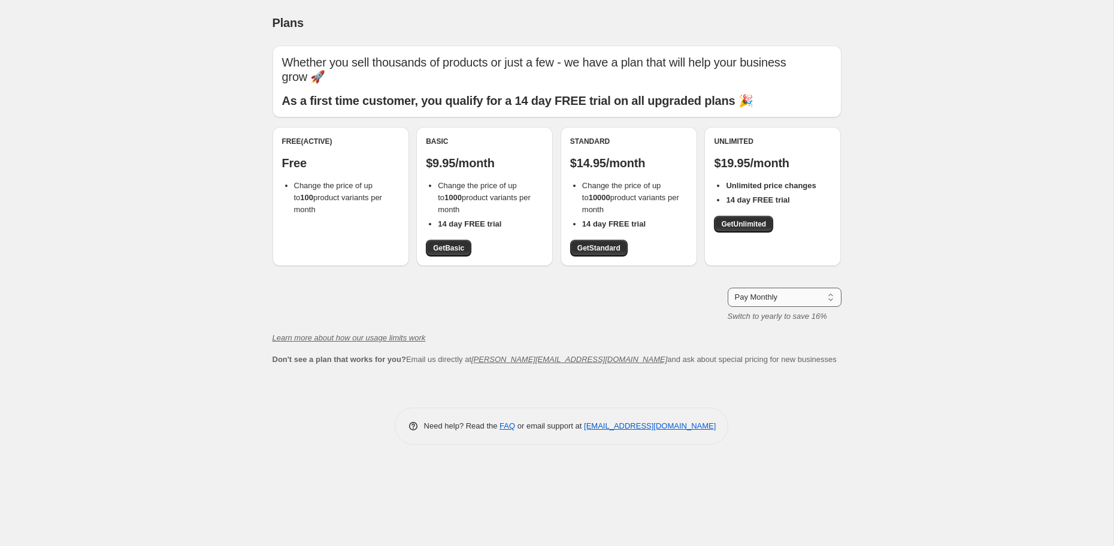
click at [814, 299] on select "Pay Monthly Pay Yearly (Save 16%)" at bounding box center [785, 297] width 114 height 19
click at [728, 288] on select "Pay Monthly Pay Yearly (Save 16%)" at bounding box center [785, 297] width 114 height 19
click at [581, 247] on span "Get Standard" at bounding box center [598, 248] width 43 height 10
